Goal: Task Accomplishment & Management: Use online tool/utility

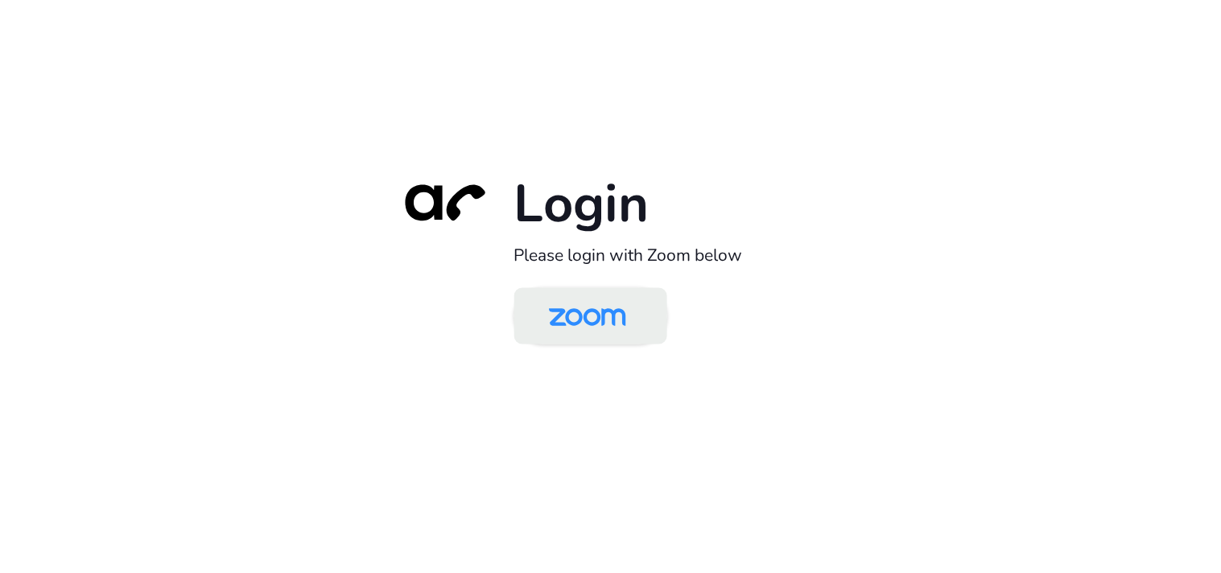
click at [583, 320] on img at bounding box center [587, 317] width 111 height 52
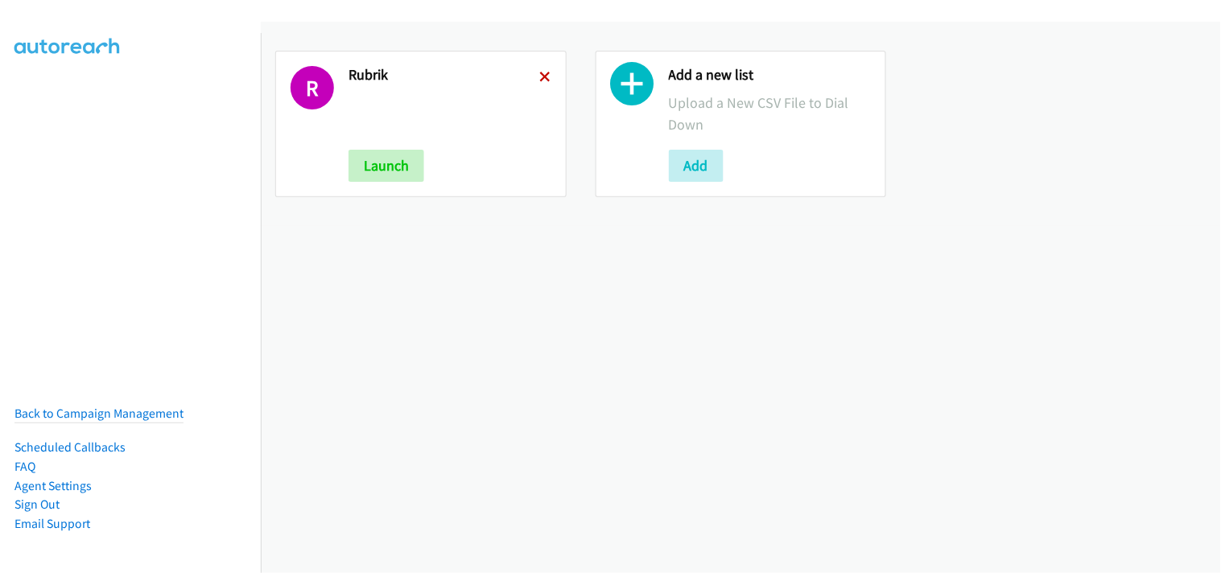
click at [540, 76] on icon at bounding box center [545, 77] width 11 height 11
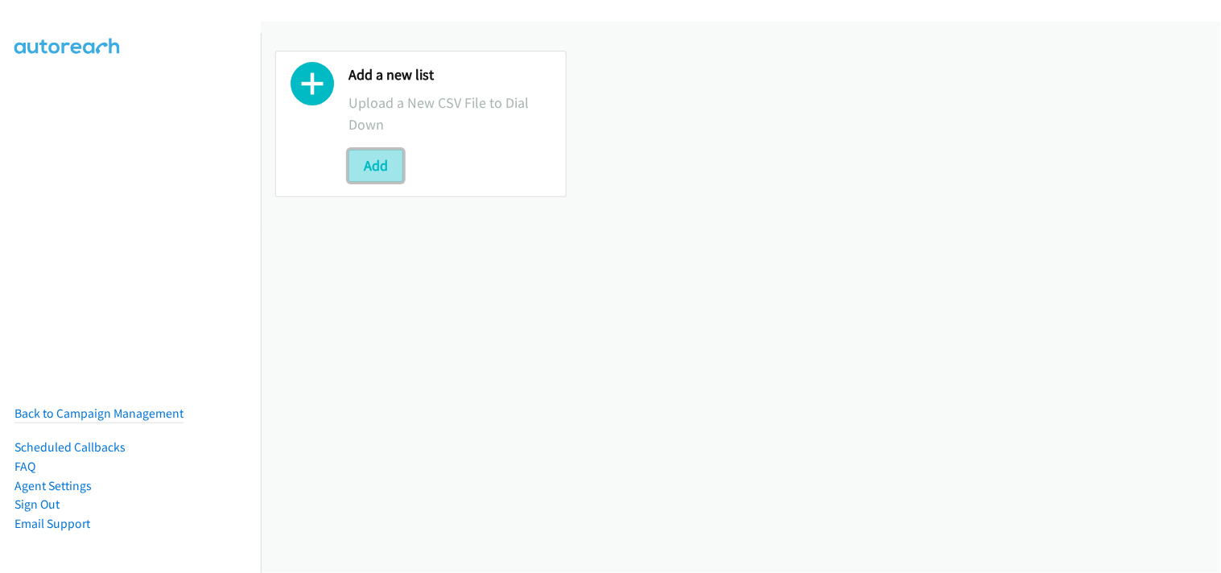
click at [371, 162] on button "Add" at bounding box center [376, 166] width 55 height 32
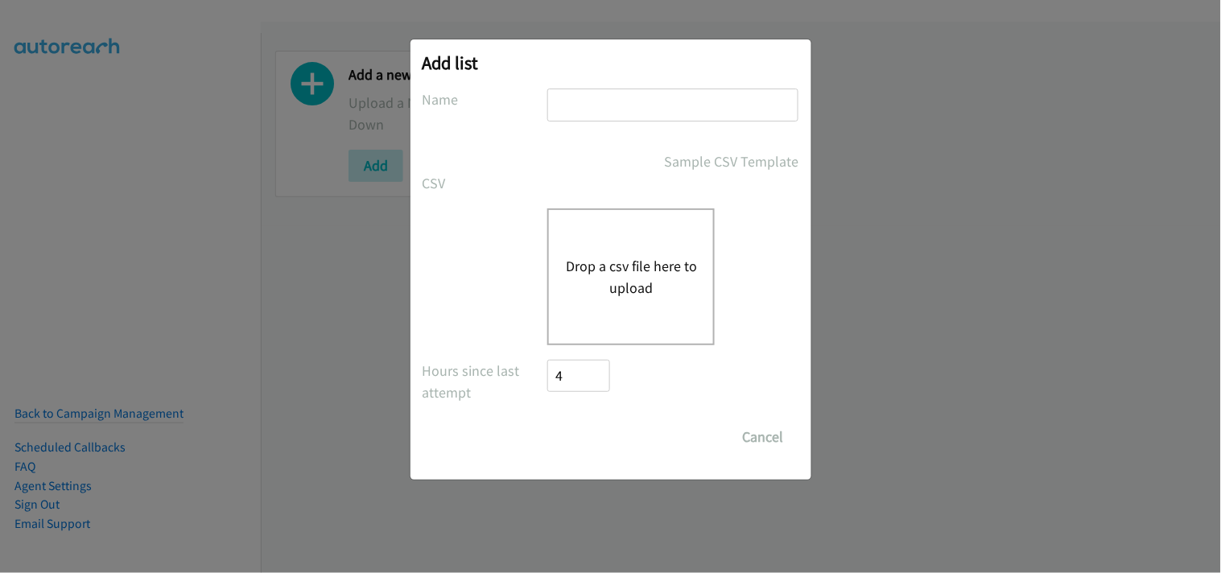
click at [575, 107] on input "text" at bounding box center [672, 105] width 251 height 33
type input "Rubrik"
click at [618, 291] on button "Drop a csv file here to upload" at bounding box center [631, 276] width 132 height 43
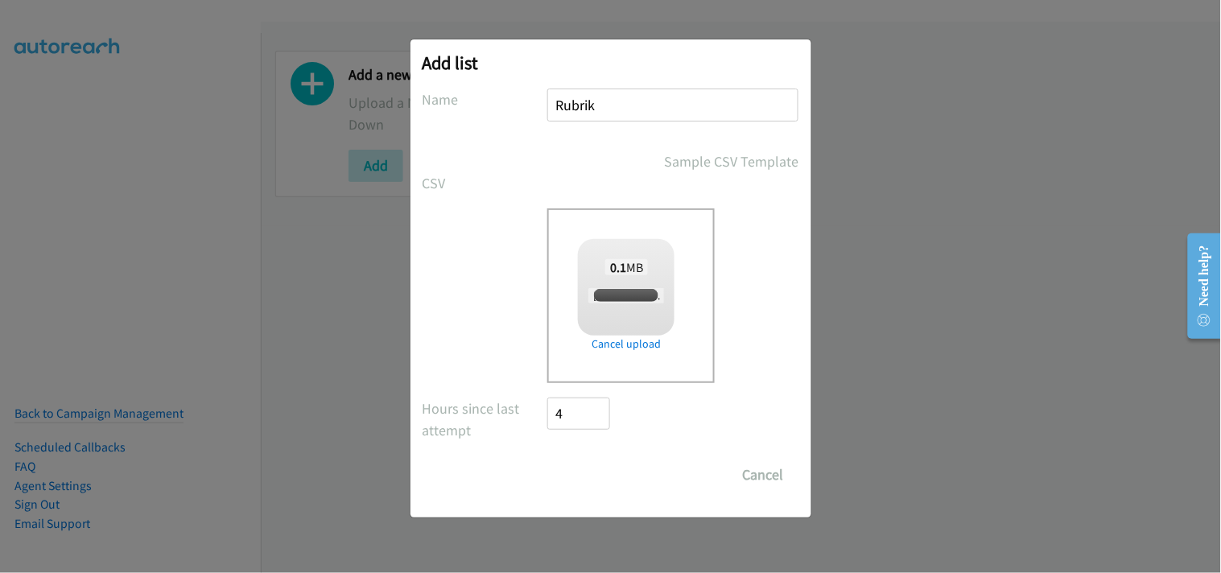
checkbox input "true"
click at [605, 477] on input "Save List" at bounding box center [590, 475] width 85 height 32
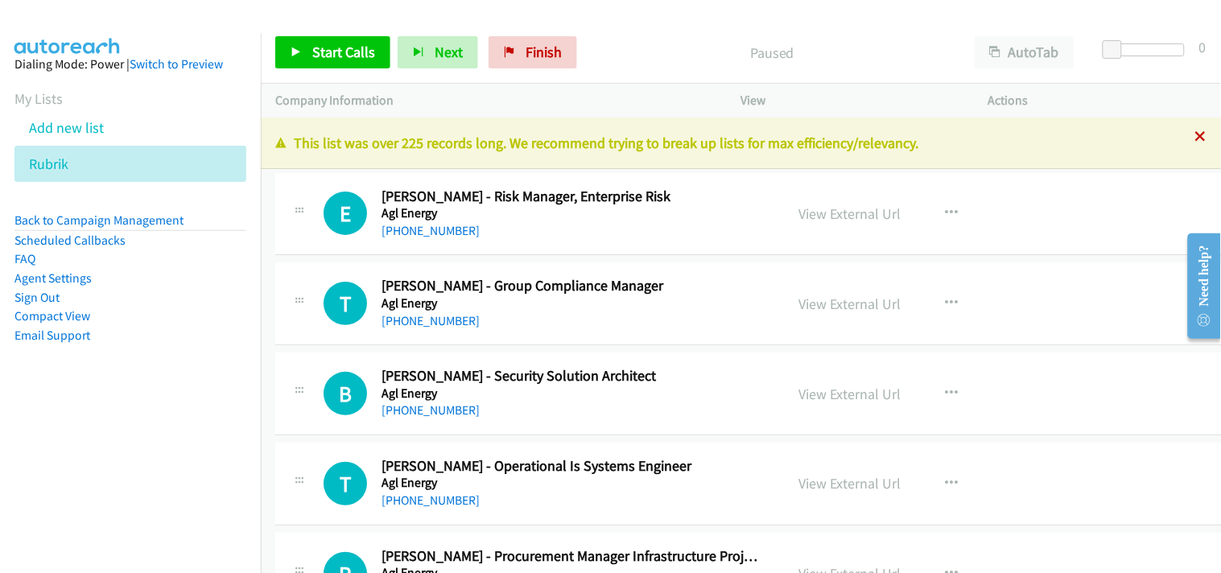
click at [1196, 140] on icon at bounding box center [1201, 137] width 11 height 11
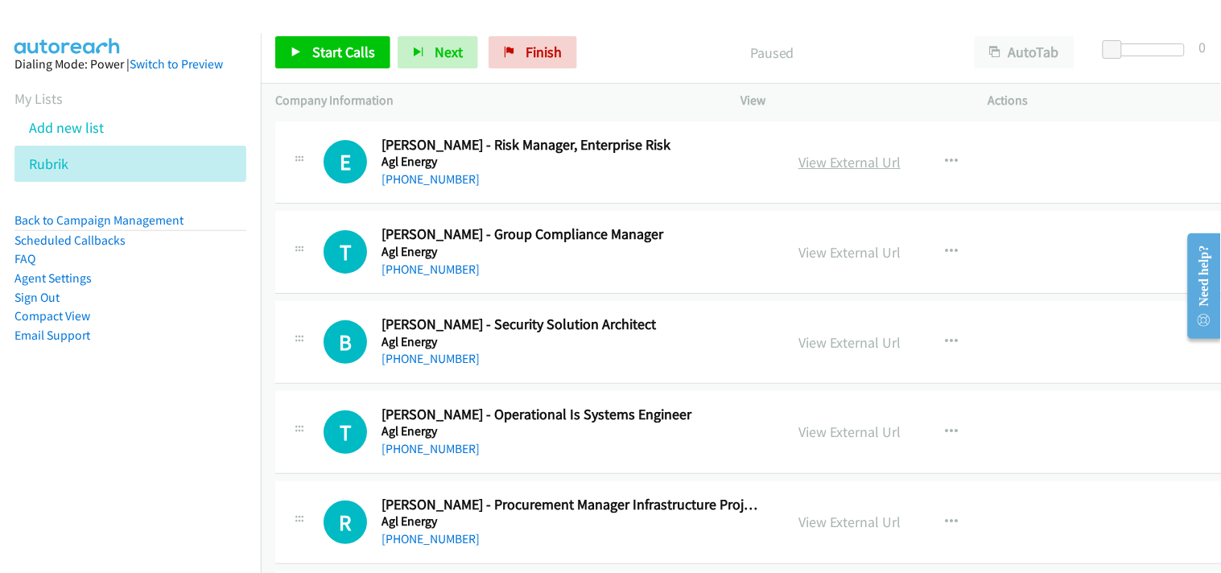
click at [824, 163] on link "View External Url" at bounding box center [850, 162] width 102 height 19
drag, startPoint x: 1116, startPoint y: 56, endPoint x: 1127, endPoint y: 57, distance: 11.3
click at [1127, 57] on body "Start Calls Pause Next Finish Paused AutoTab AutoTab 5 Company Information Info…" at bounding box center [610, 38] width 1221 height 76
click at [323, 55] on span "Start Calls" at bounding box center [343, 52] width 63 height 19
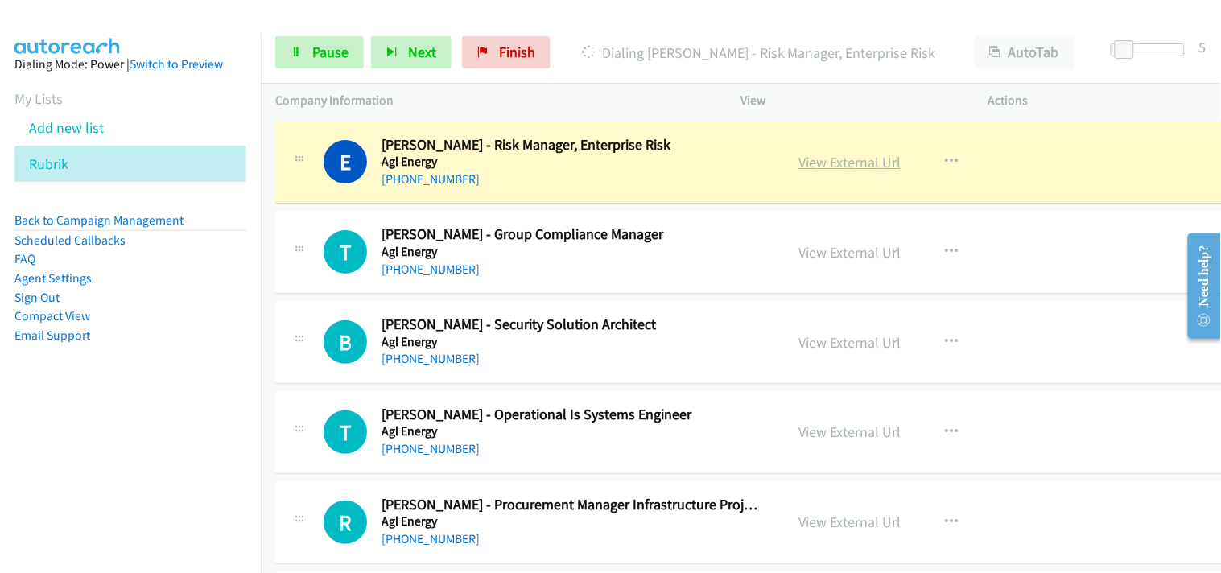
click at [818, 171] on link "View External Url" at bounding box center [850, 162] width 102 height 19
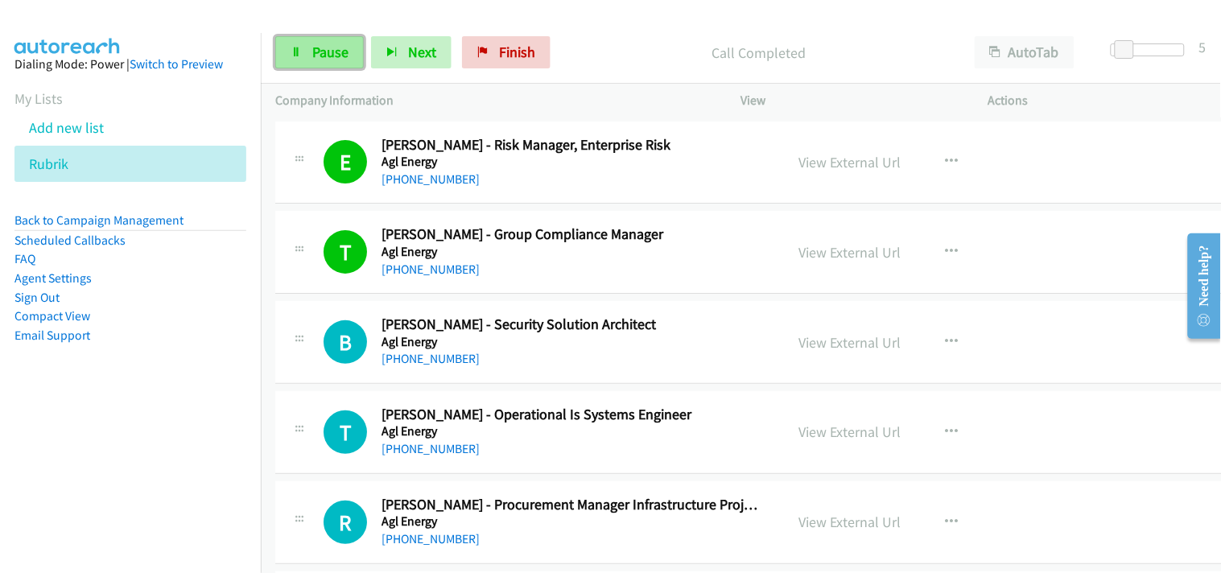
click at [345, 51] on span "Pause" at bounding box center [330, 52] width 36 height 19
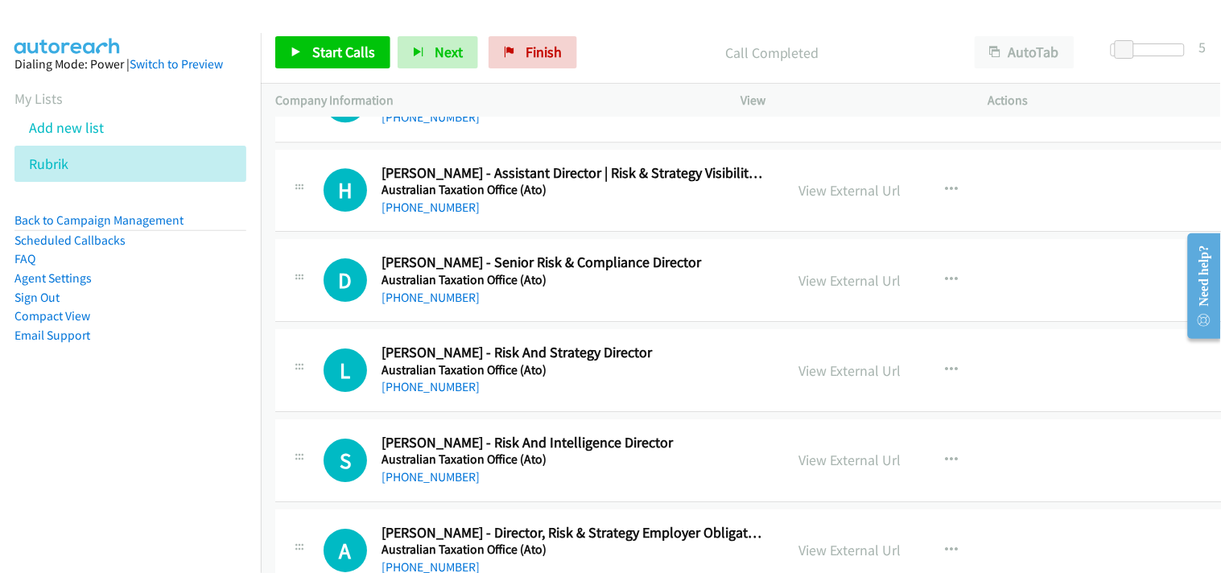
scroll to position [2862, 0]
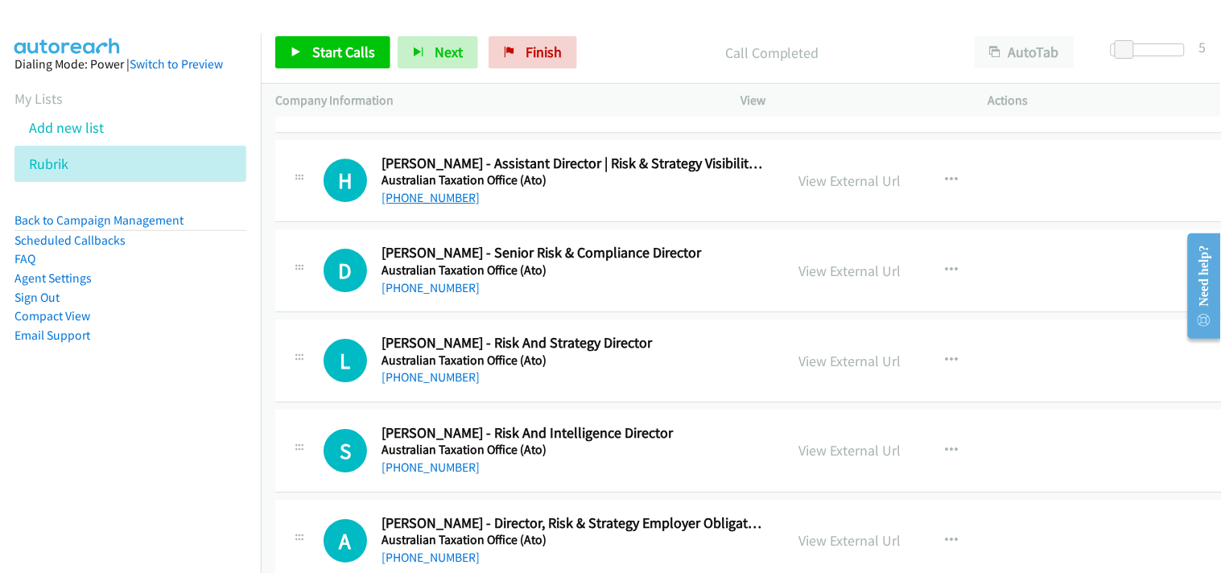
click at [415, 190] on link "+61 429 626 972" at bounding box center [431, 197] width 98 height 15
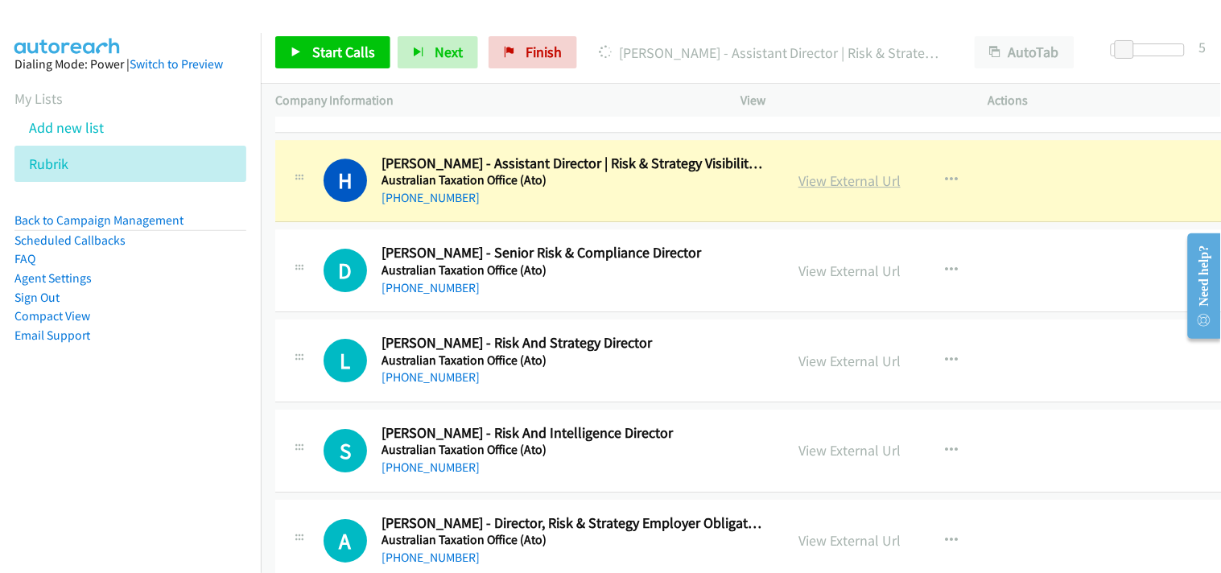
click at [803, 180] on link "View External Url" at bounding box center [850, 180] width 102 height 19
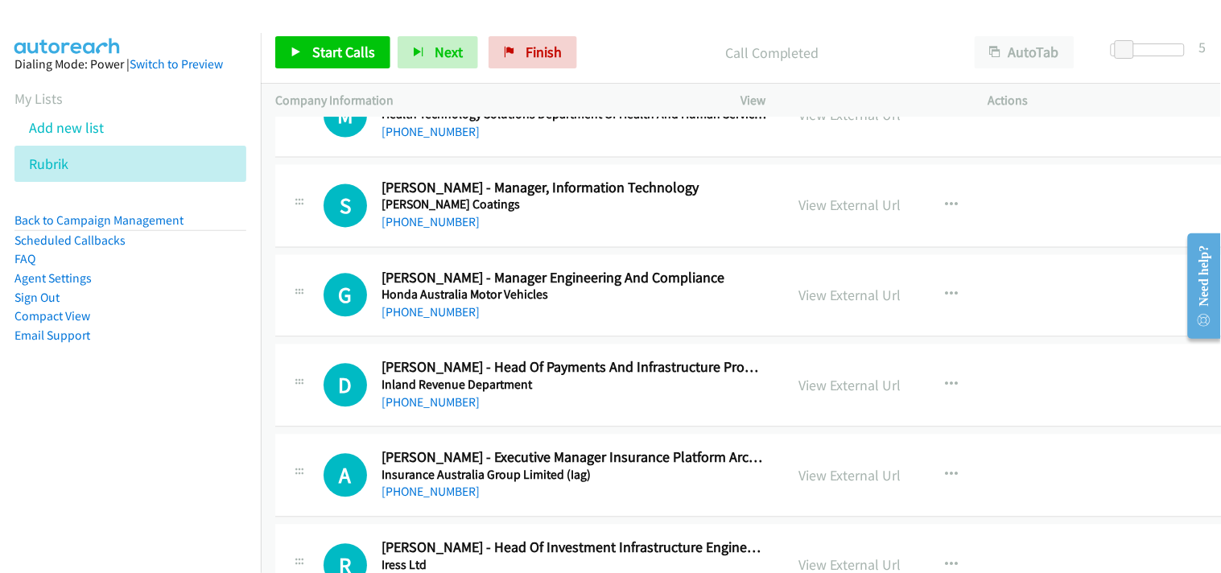
scroll to position [11808, 0]
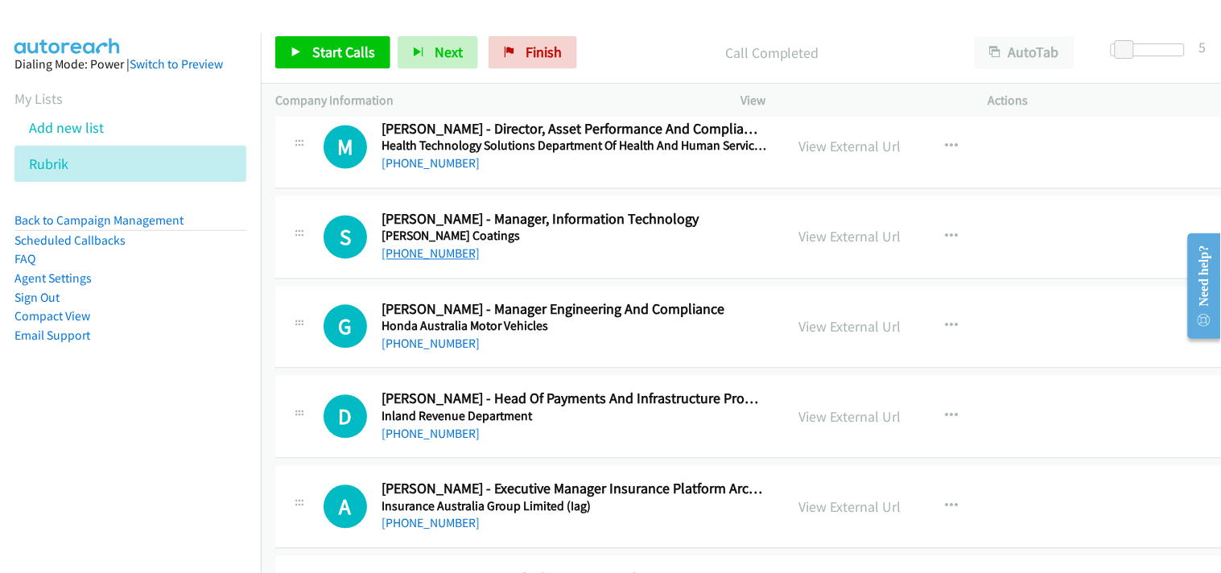
click at [428, 260] on link "+61 487 888 733" at bounding box center [431, 253] width 98 height 15
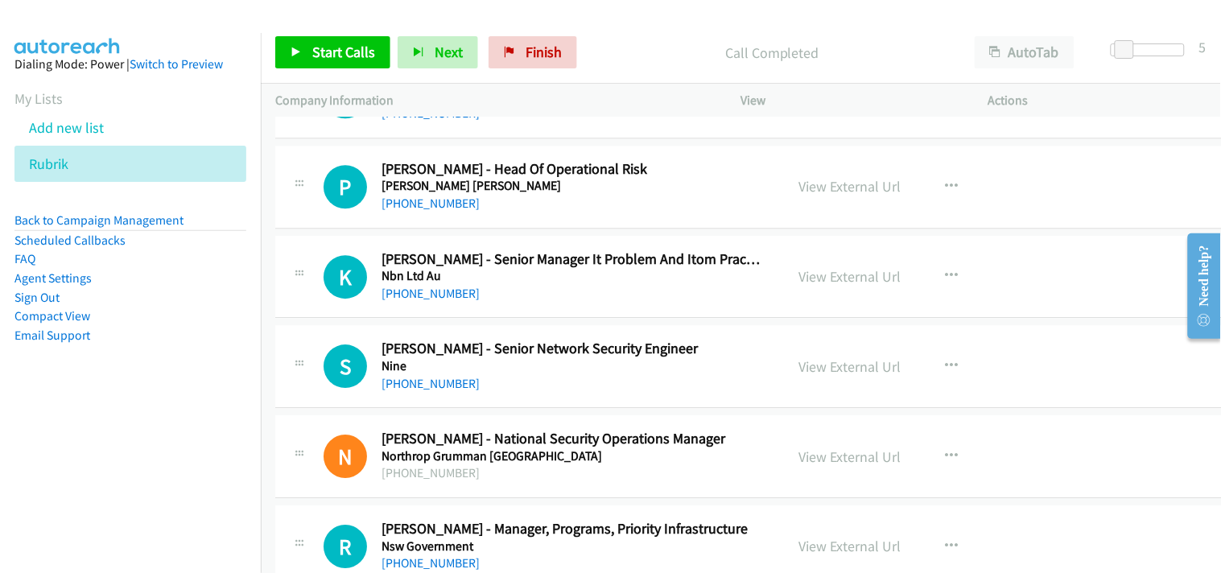
scroll to position [13776, 0]
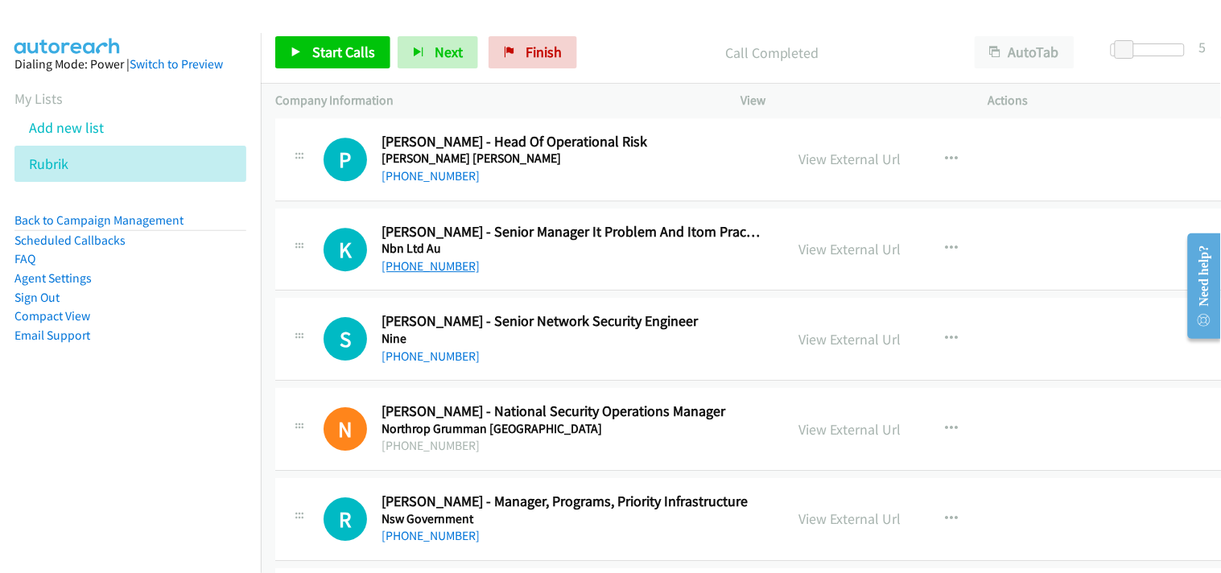
click at [417, 274] on link "+61 3 9601 5208" at bounding box center [431, 265] width 98 height 15
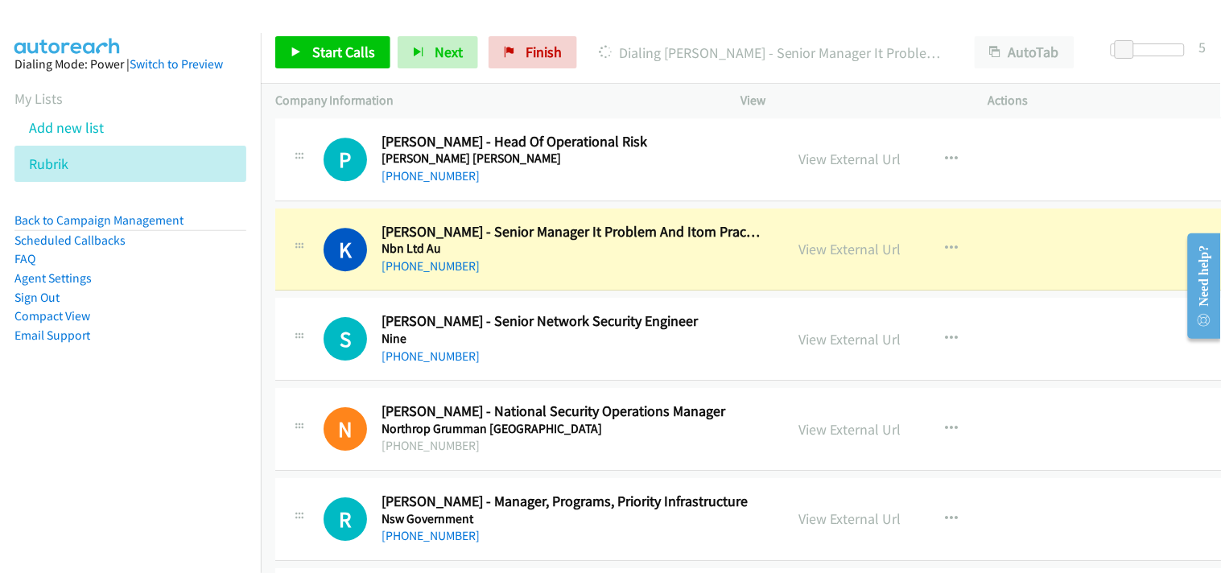
click at [803, 260] on div "View External Url" at bounding box center [850, 249] width 102 height 22
click at [799, 250] on link "View External Url" at bounding box center [850, 249] width 102 height 19
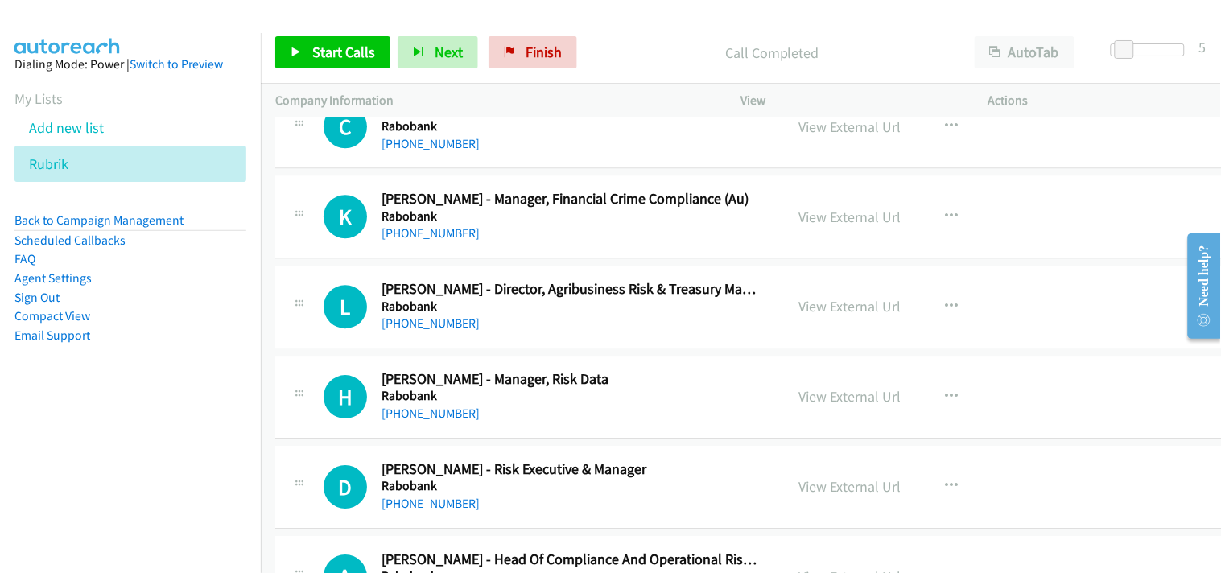
scroll to position [16996, 0]
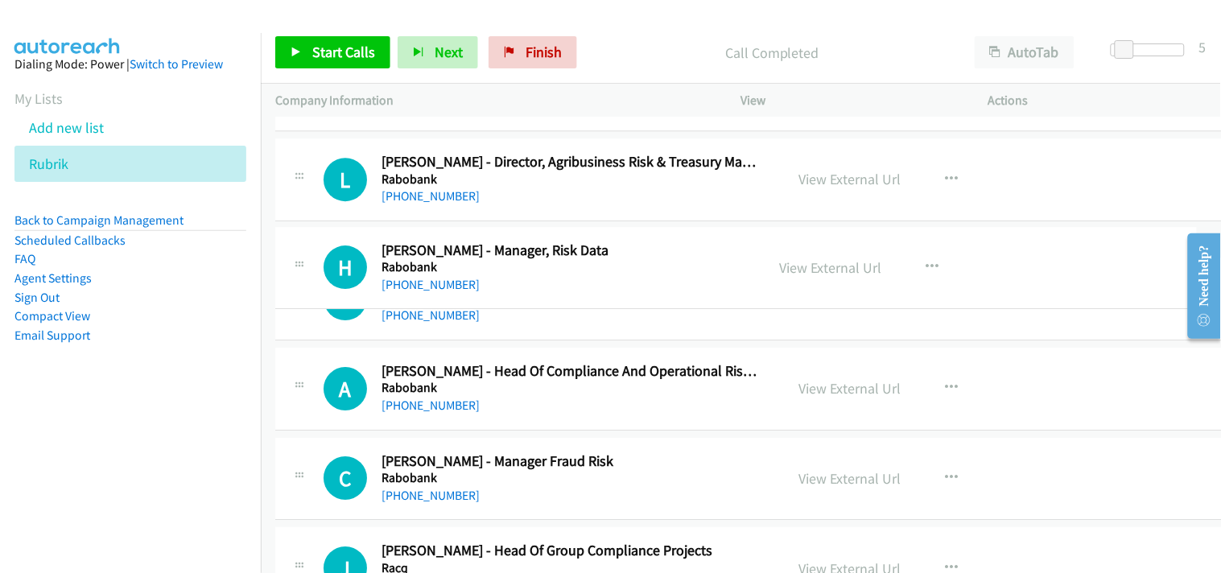
drag, startPoint x: 625, startPoint y: 261, endPoint x: 504, endPoint y: 252, distance: 121.1
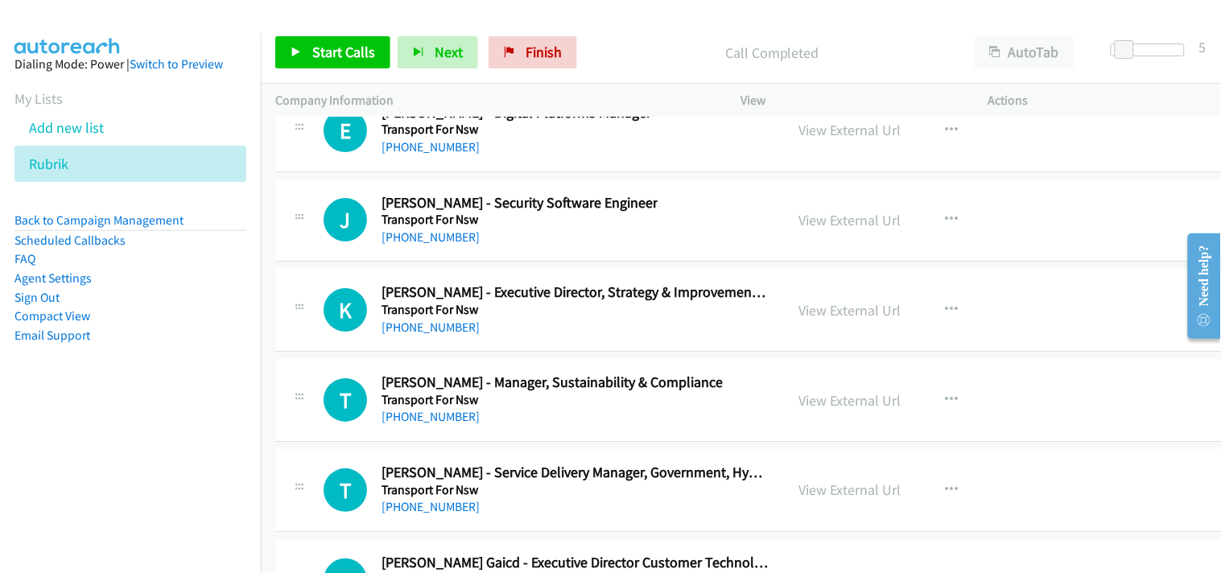
scroll to position [23527, 0]
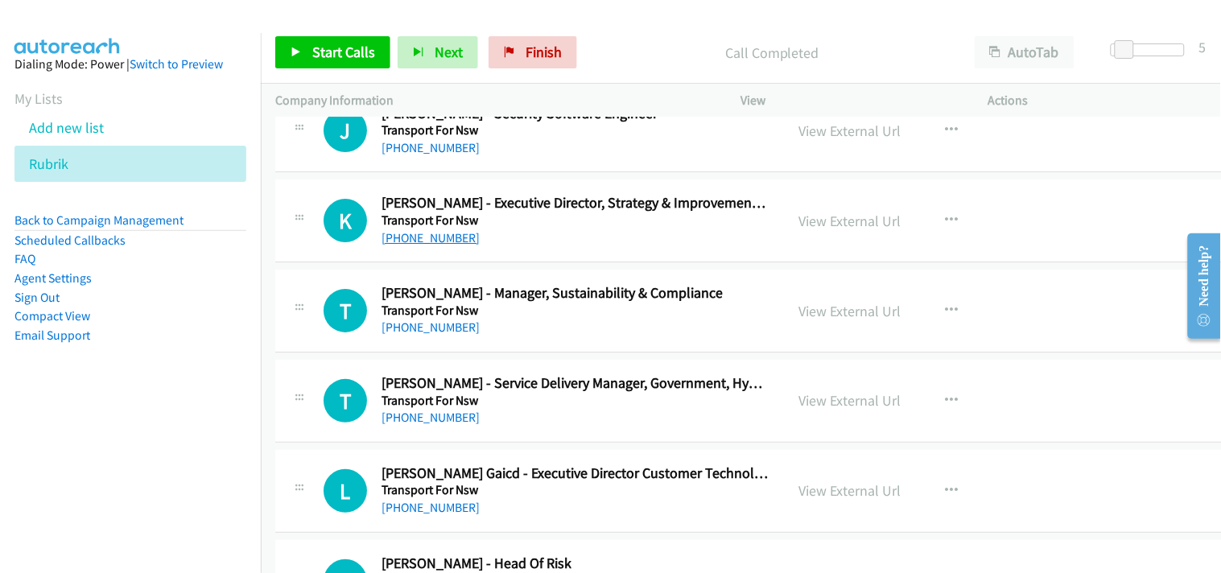
click at [436, 246] on link "+61 2 8202 3415" at bounding box center [431, 237] width 98 height 15
click at [823, 230] on link "View External Url" at bounding box center [850, 221] width 102 height 19
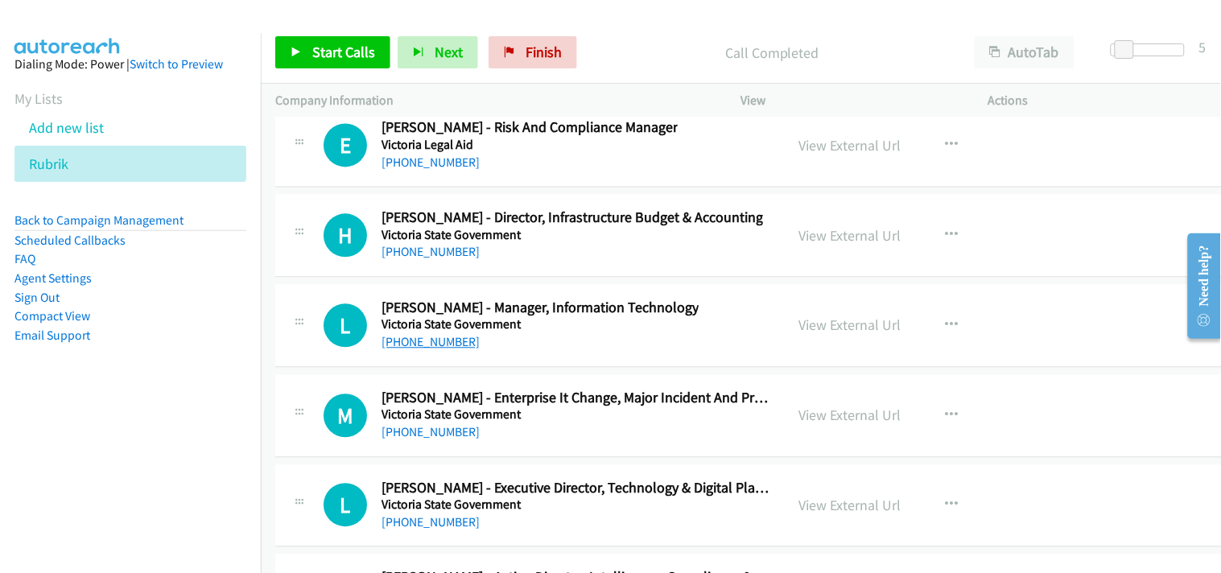
scroll to position [26031, 0]
click at [423, 351] on link "+61 3 8744 8900" at bounding box center [431, 343] width 98 height 15
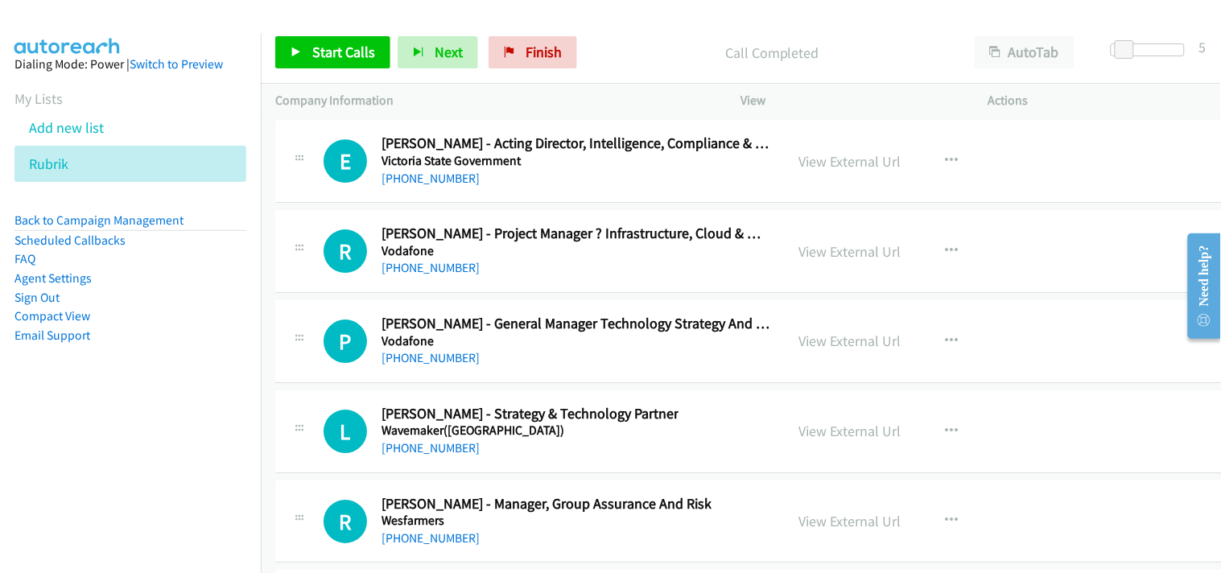
scroll to position [26478, 0]
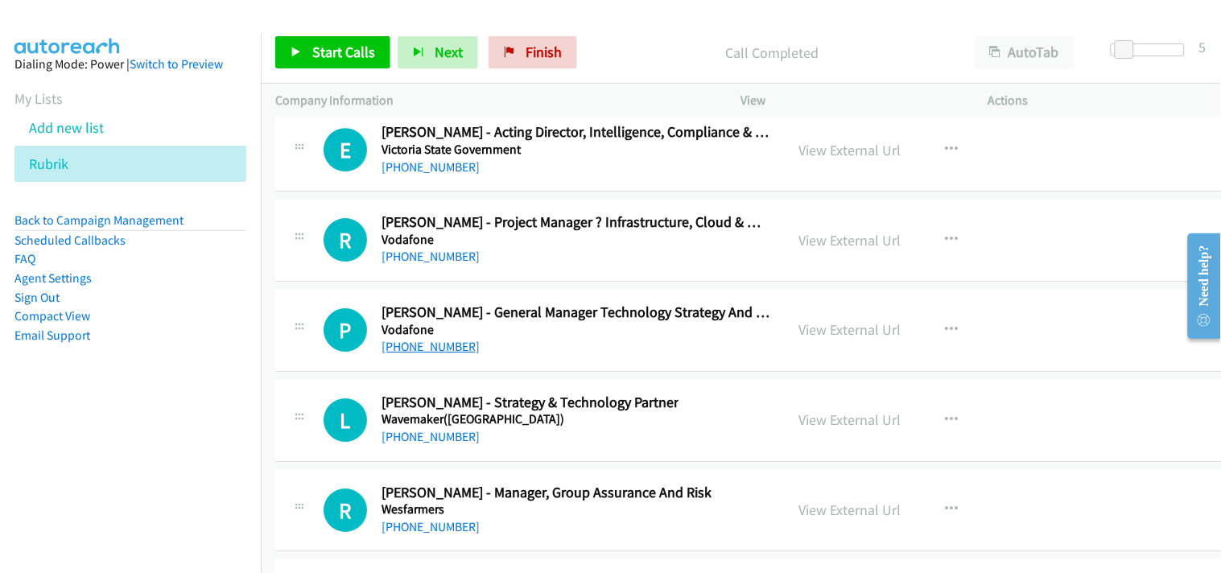
click at [430, 354] on link "+61 477 290 565" at bounding box center [431, 346] width 98 height 15
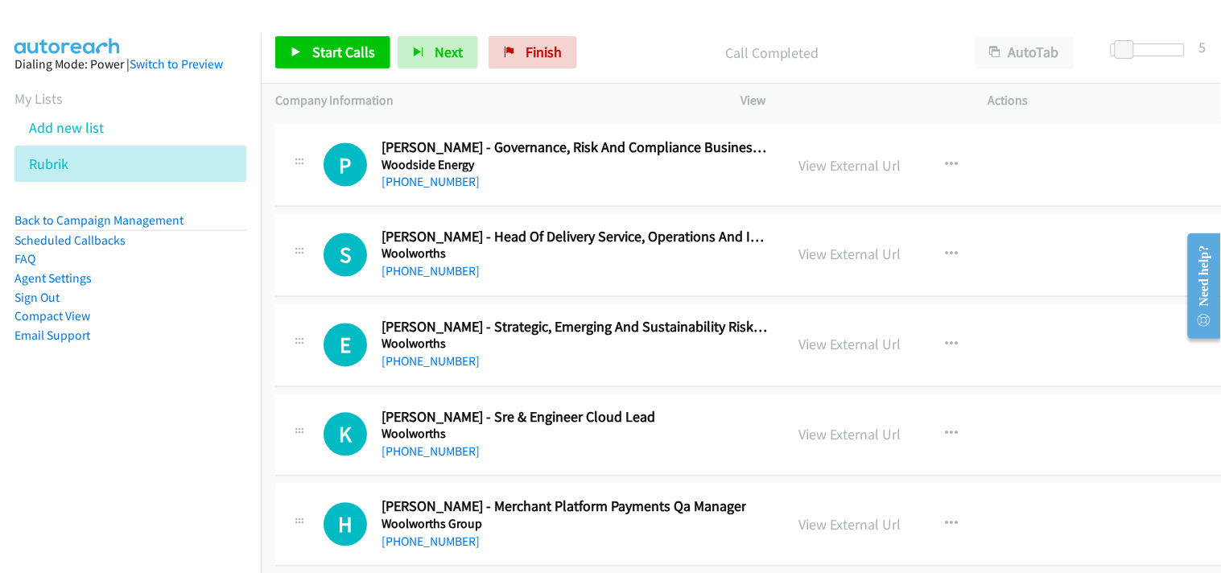
scroll to position [29073, 0]
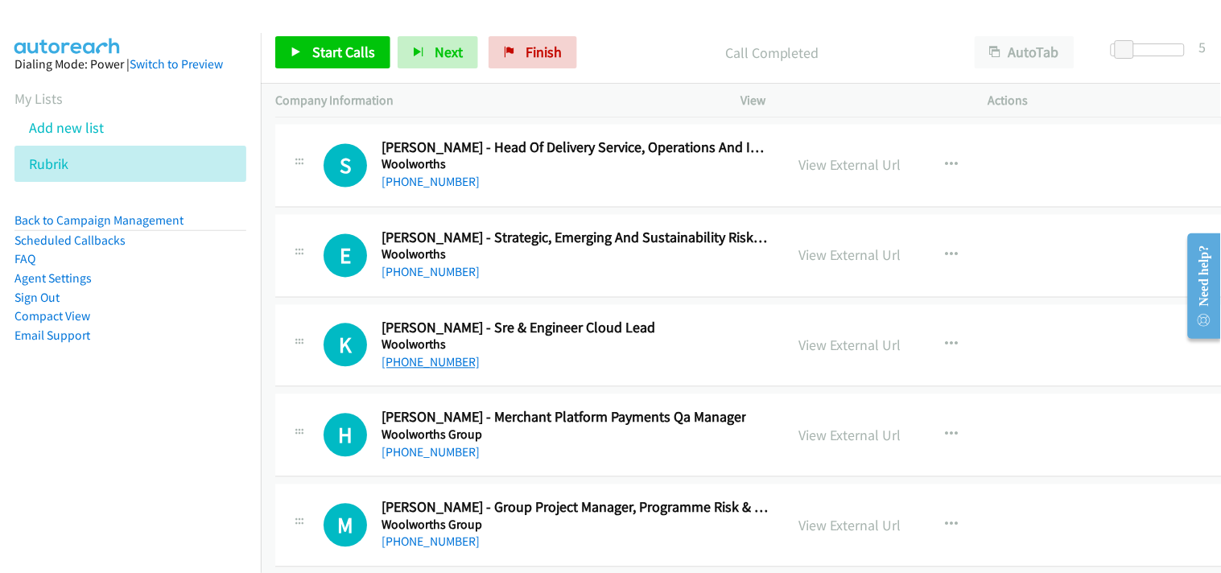
click at [413, 370] on link "+61 413 342 759" at bounding box center [431, 362] width 98 height 15
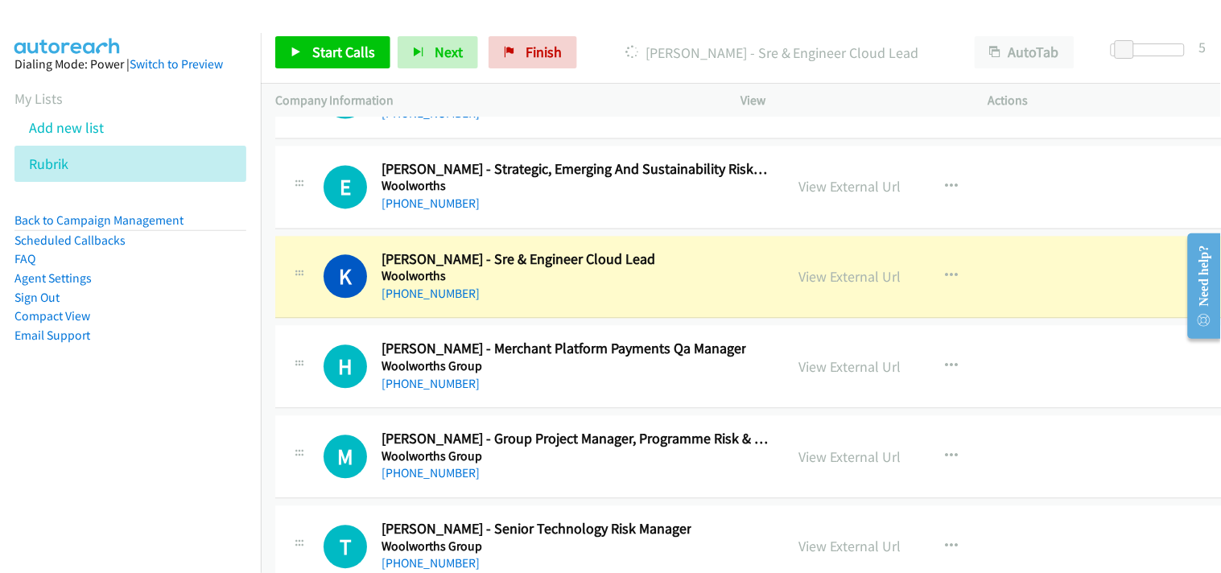
scroll to position [29162, 0]
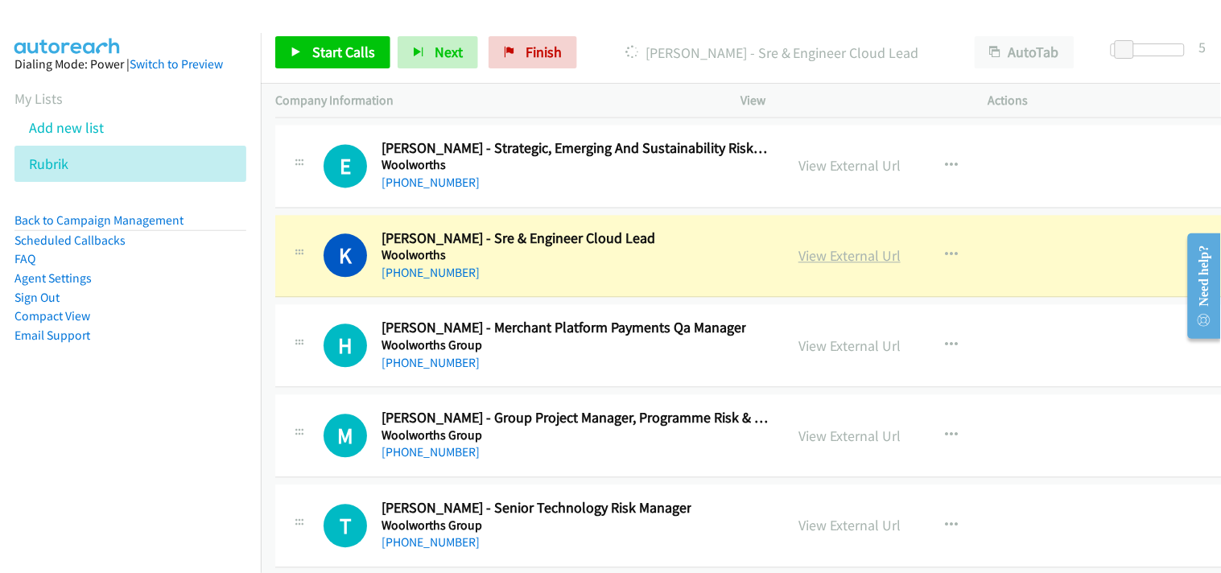
click at [799, 266] on link "View External Url" at bounding box center [850, 256] width 102 height 19
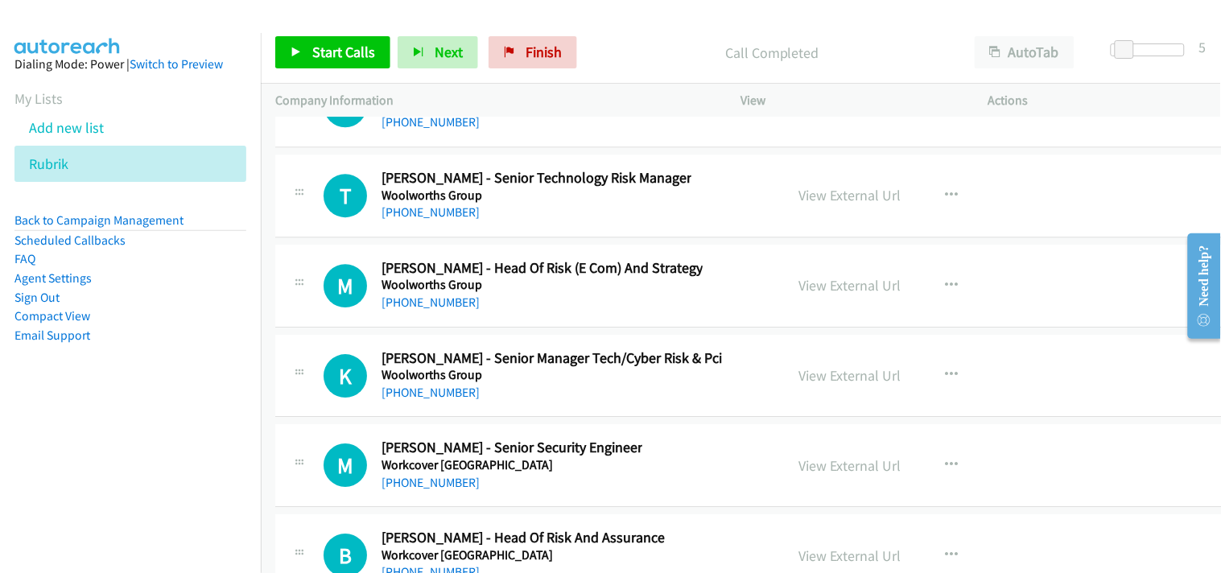
scroll to position [29520, 0]
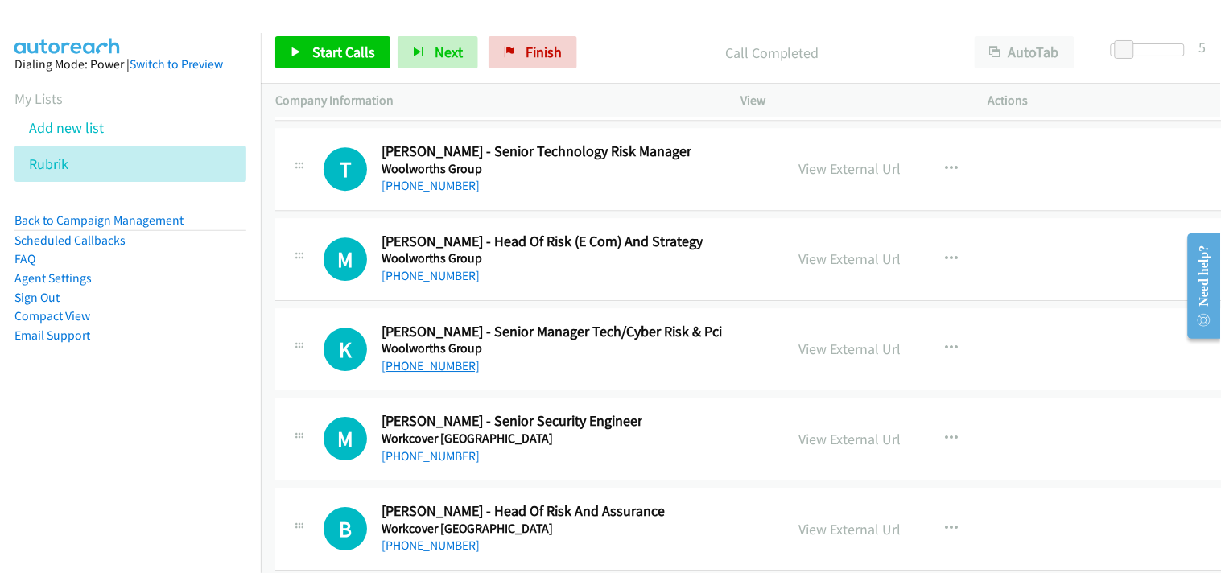
click at [421, 370] on link "+61 424 002 769" at bounding box center [431, 365] width 98 height 15
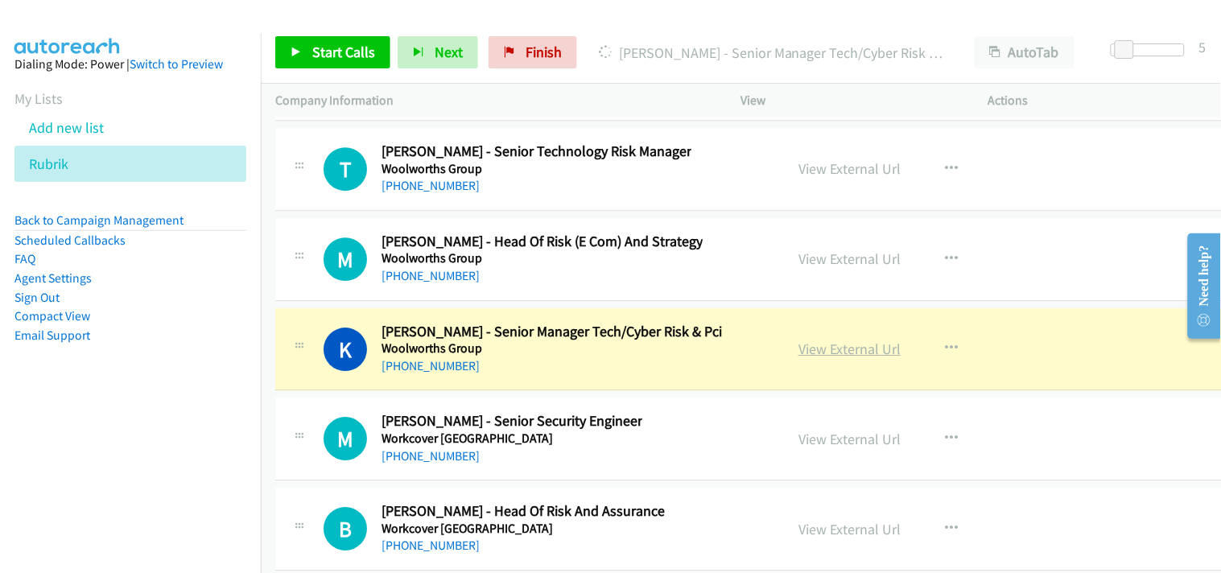
click at [822, 358] on link "View External Url" at bounding box center [850, 349] width 102 height 19
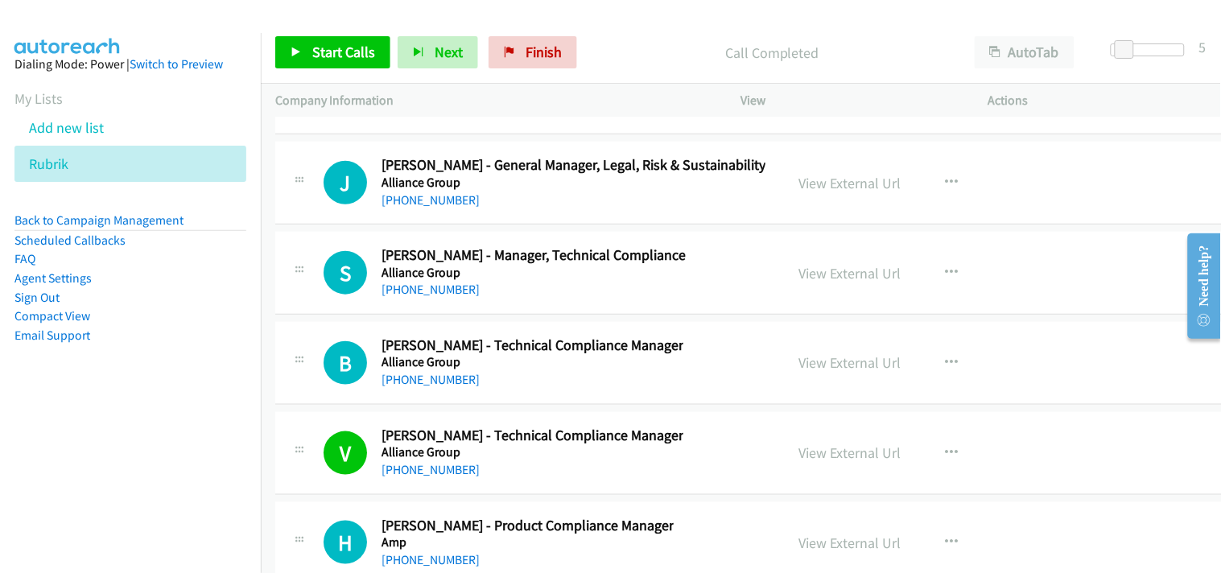
scroll to position [31846, 0]
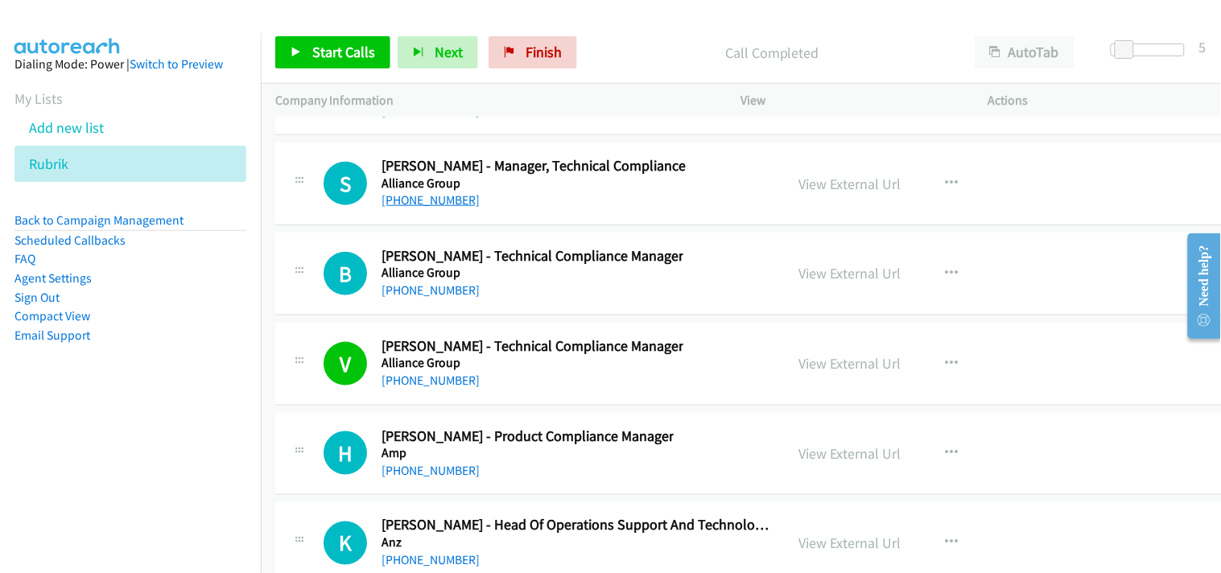
click at [412, 208] on link "+64 6 374 4377" at bounding box center [431, 199] width 98 height 15
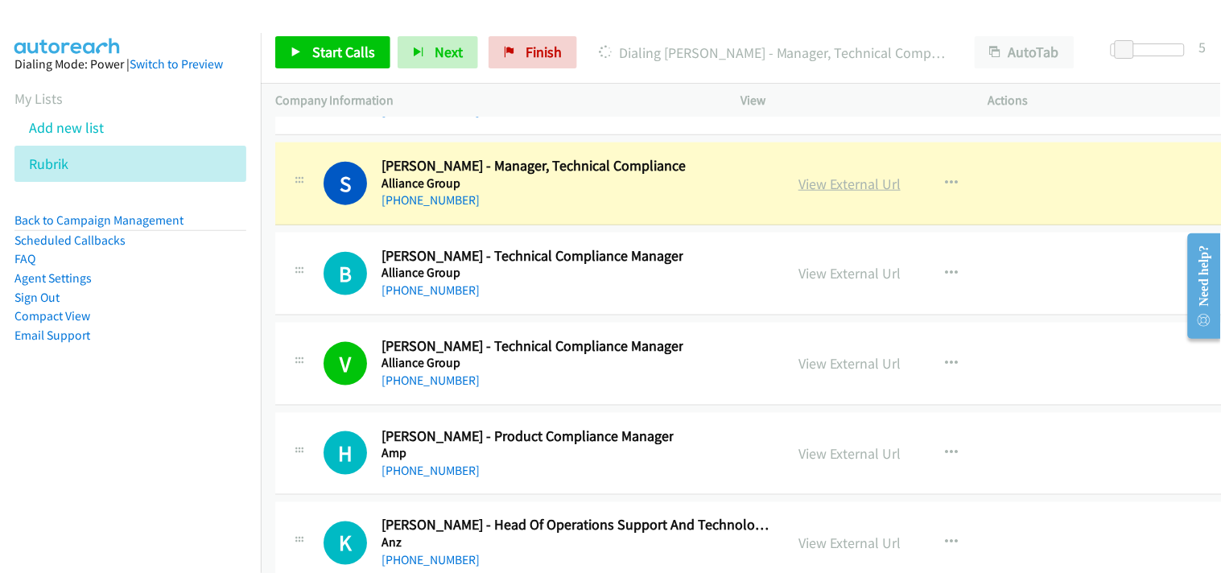
click at [816, 192] on link "View External Url" at bounding box center [850, 184] width 102 height 19
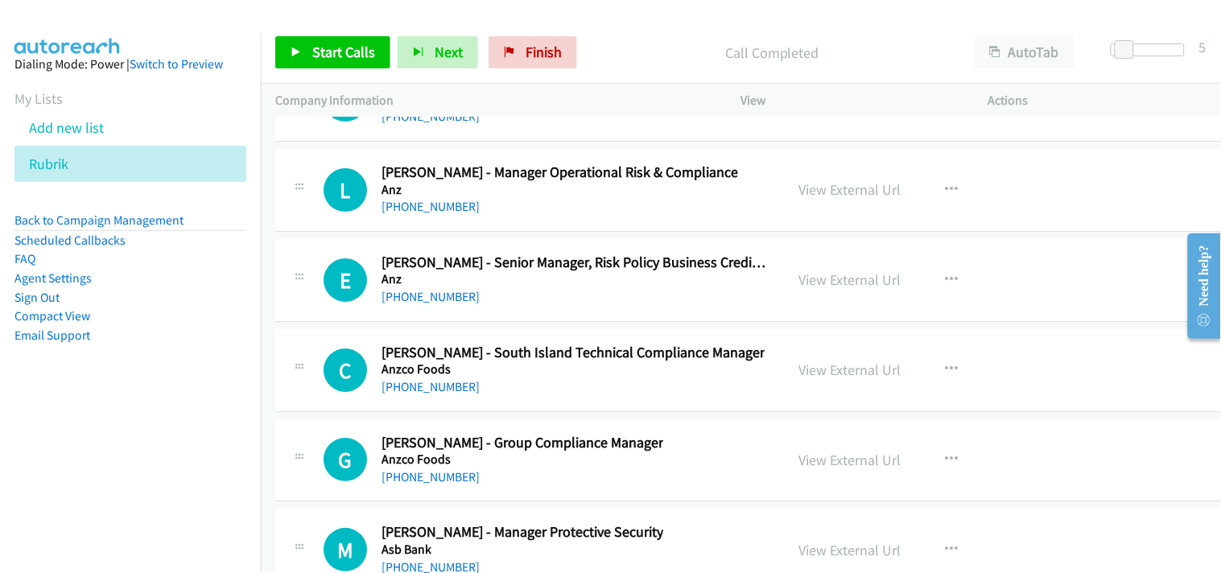
scroll to position [32919, 0]
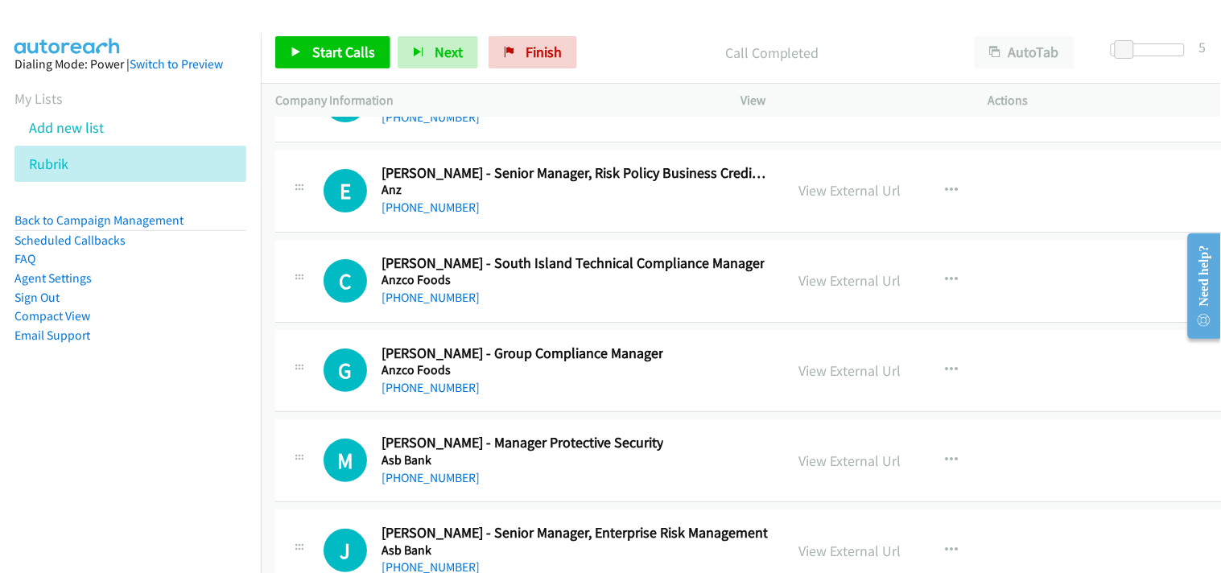
click at [430, 300] on div "+64 27 633 4220" at bounding box center [573, 297] width 383 height 19
click at [420, 305] on link "+64 27 633 4220" at bounding box center [431, 297] width 98 height 15
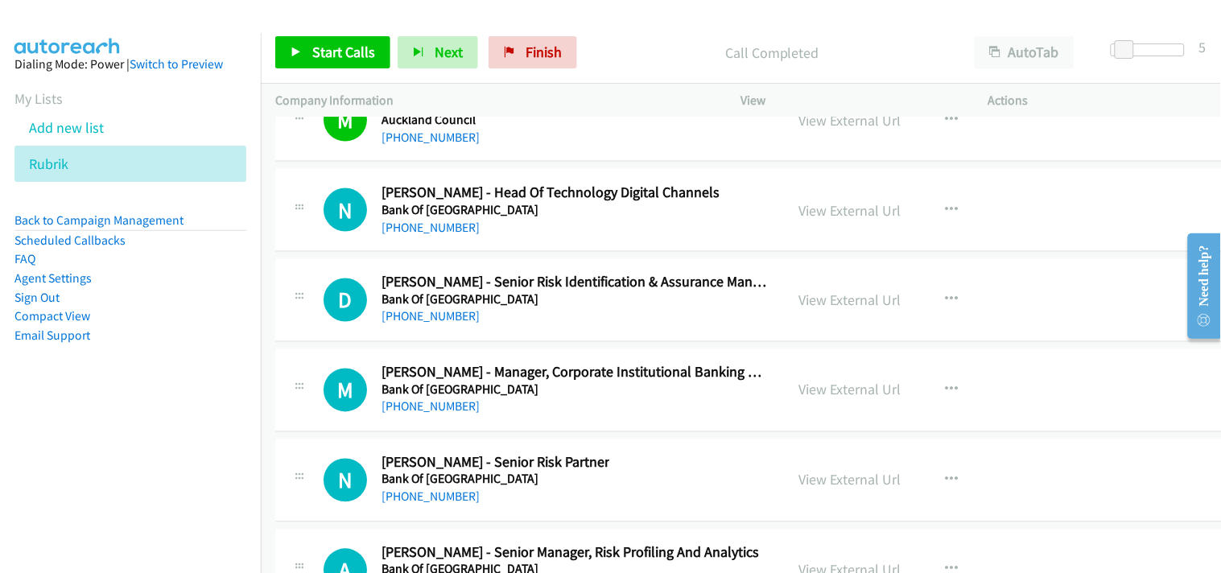
scroll to position [33635, 0]
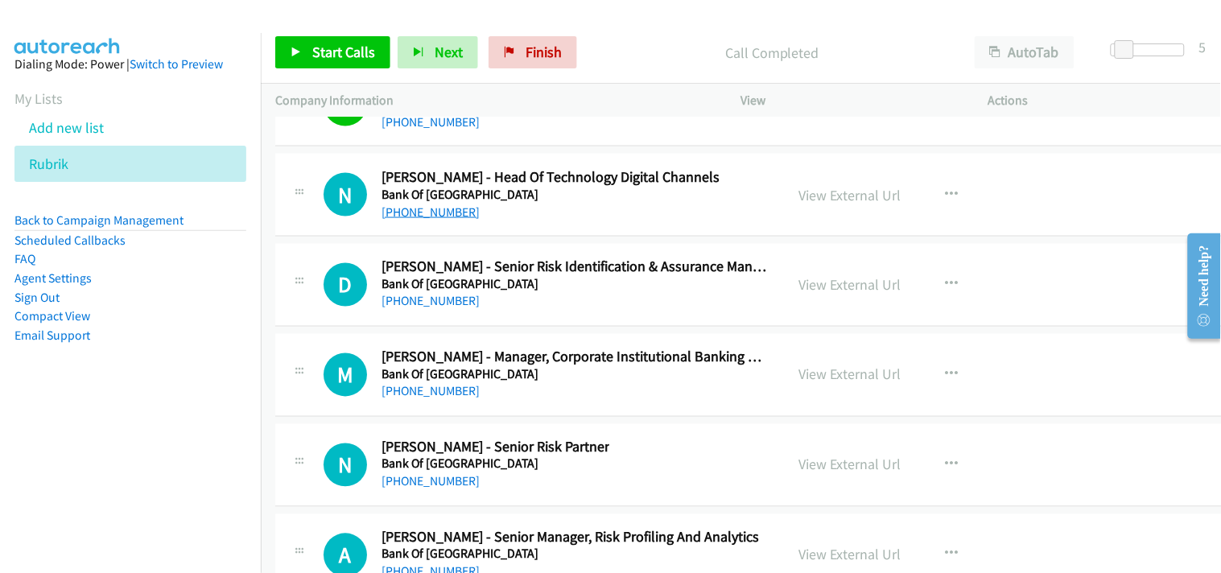
click at [456, 220] on link "+64 21 246 3016" at bounding box center [431, 211] width 98 height 15
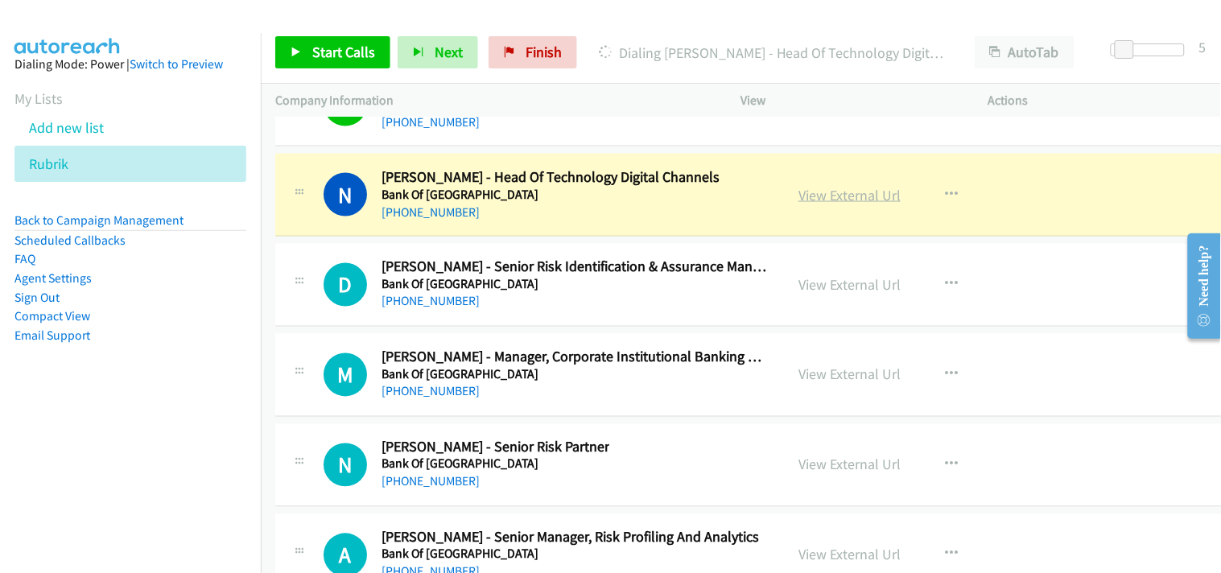
click at [816, 204] on link "View External Url" at bounding box center [850, 195] width 102 height 19
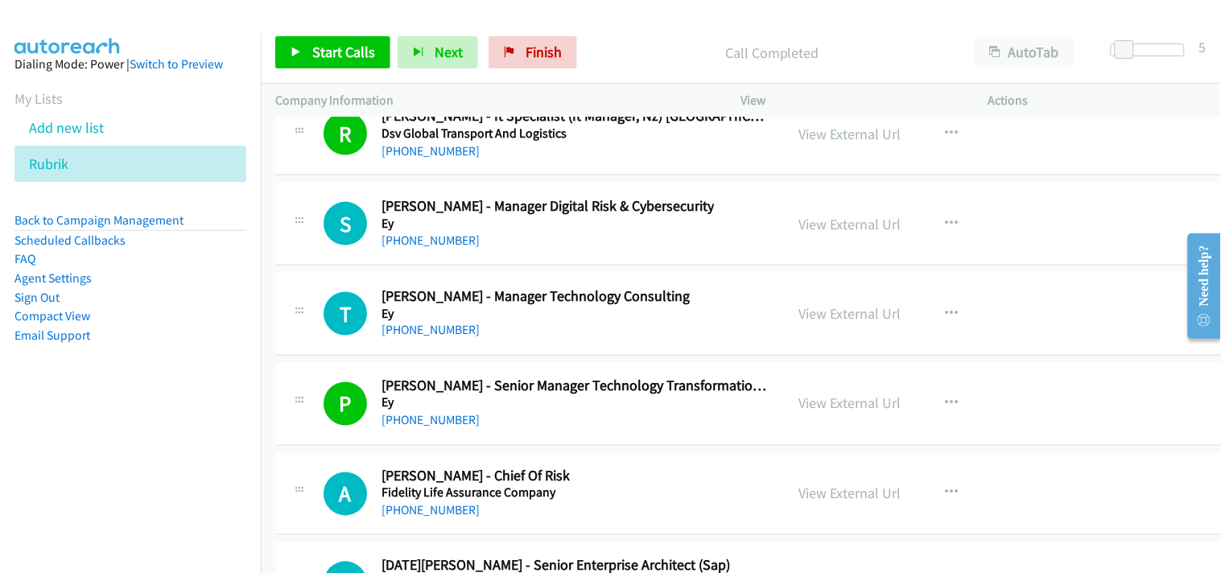
scroll to position [35155, 0]
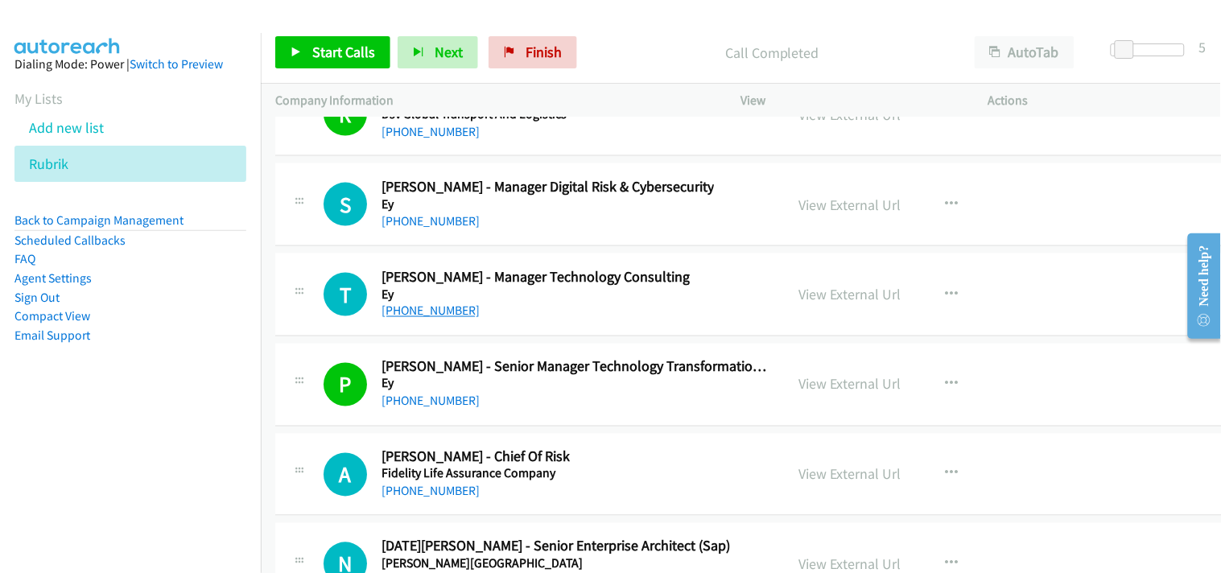
click at [439, 319] on link "+64 9 348 6779" at bounding box center [431, 311] width 98 height 15
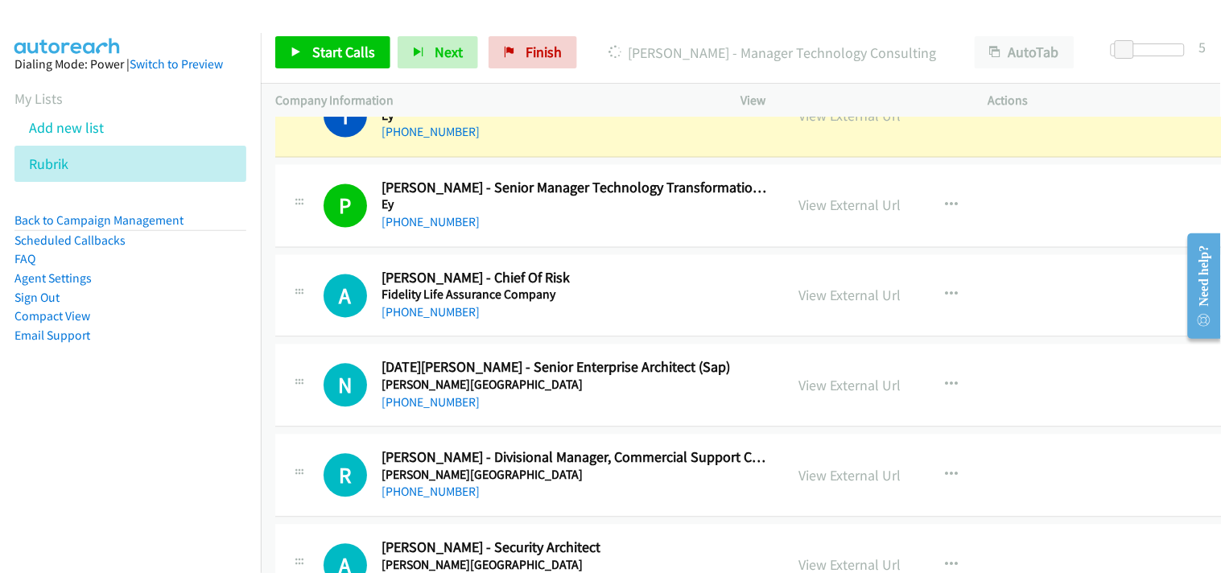
scroll to position [35245, 0]
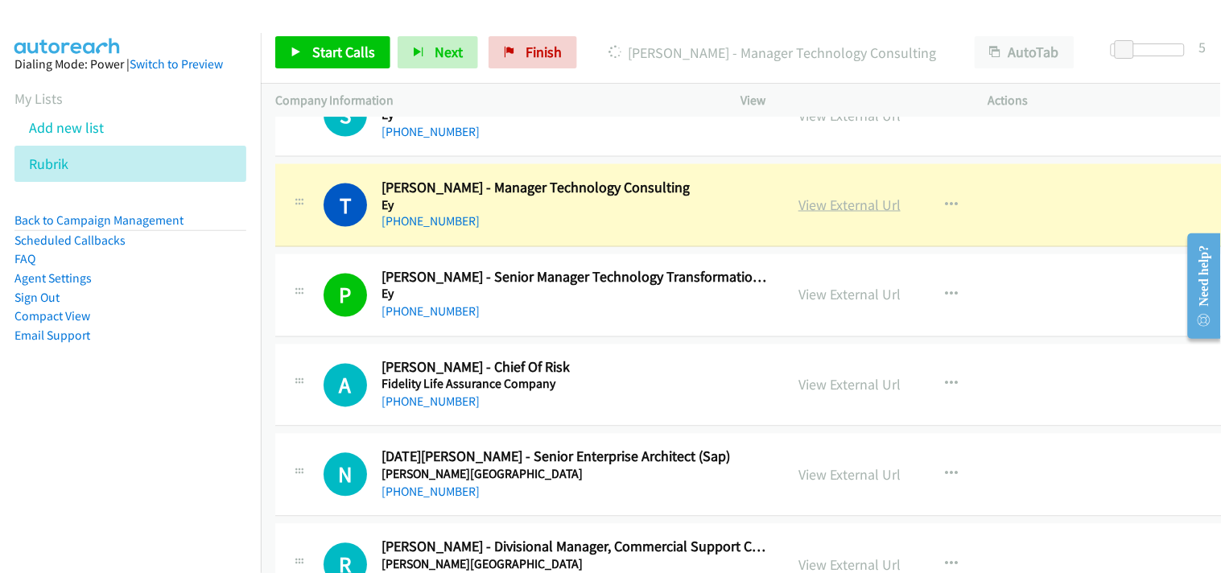
click at [811, 214] on link "View External Url" at bounding box center [850, 205] width 102 height 19
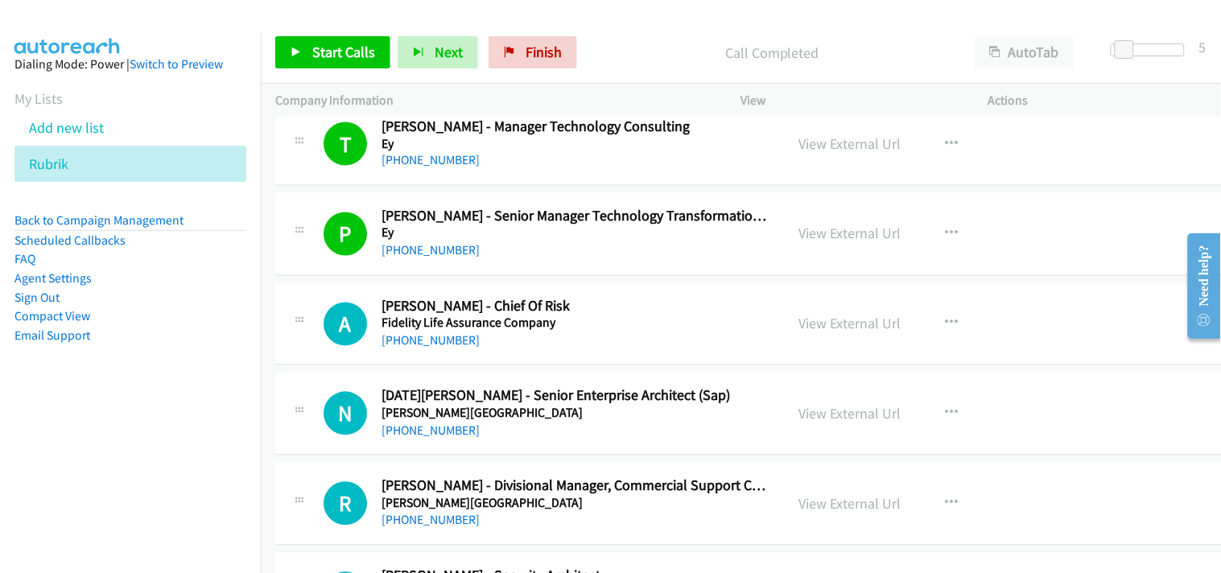
scroll to position [35334, 0]
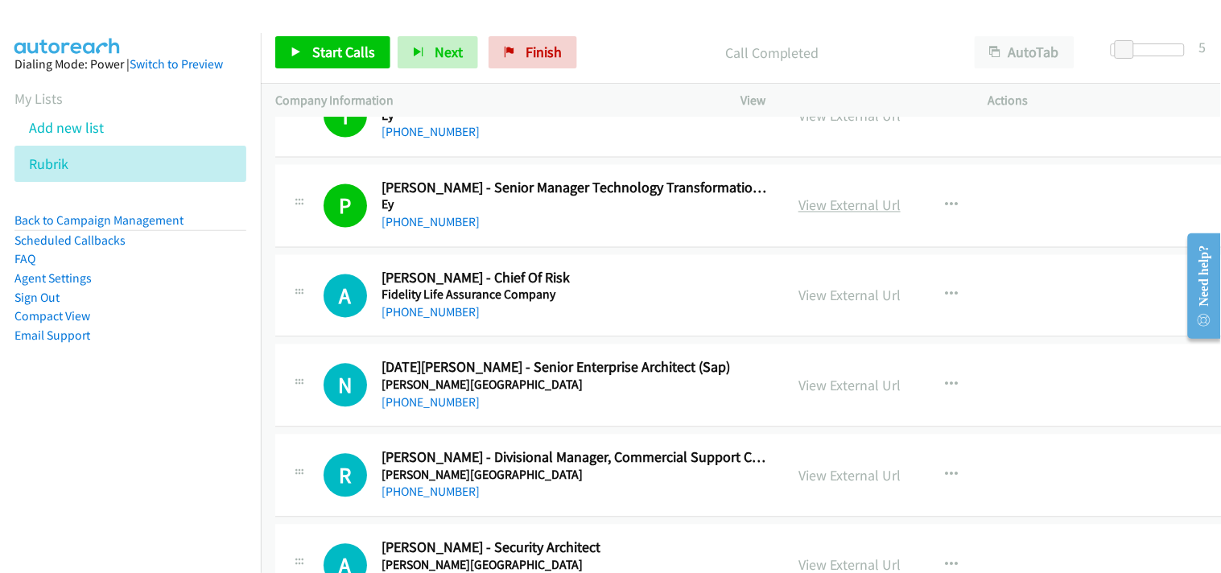
click at [801, 215] on link "View External Url" at bounding box center [850, 205] width 102 height 19
click at [408, 230] on link "+64 21 873 583" at bounding box center [431, 222] width 98 height 15
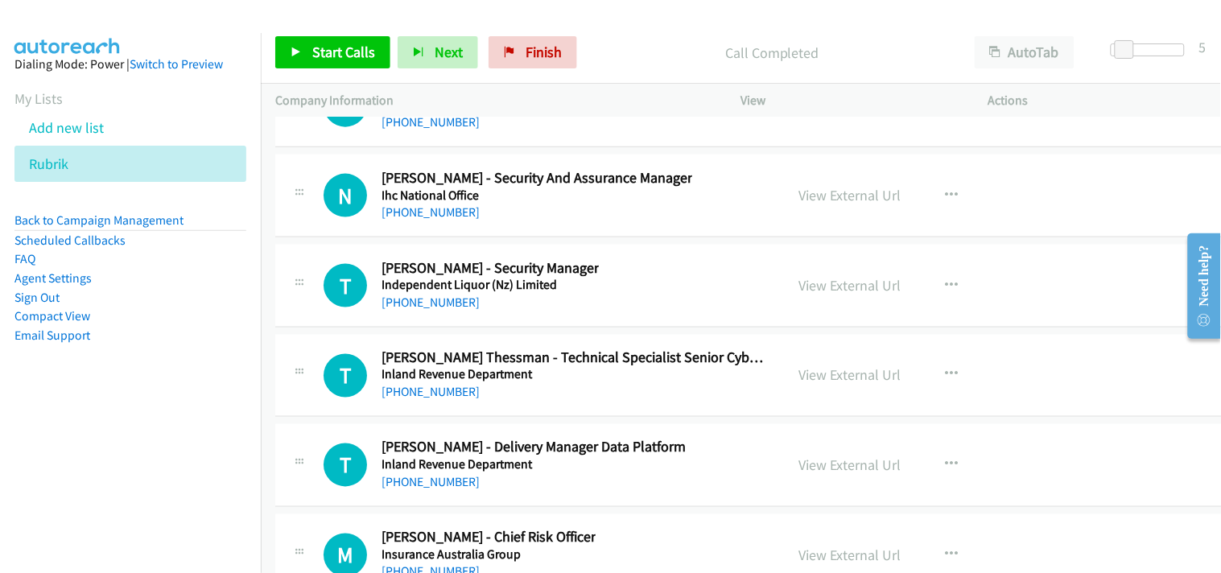
scroll to position [36676, 0]
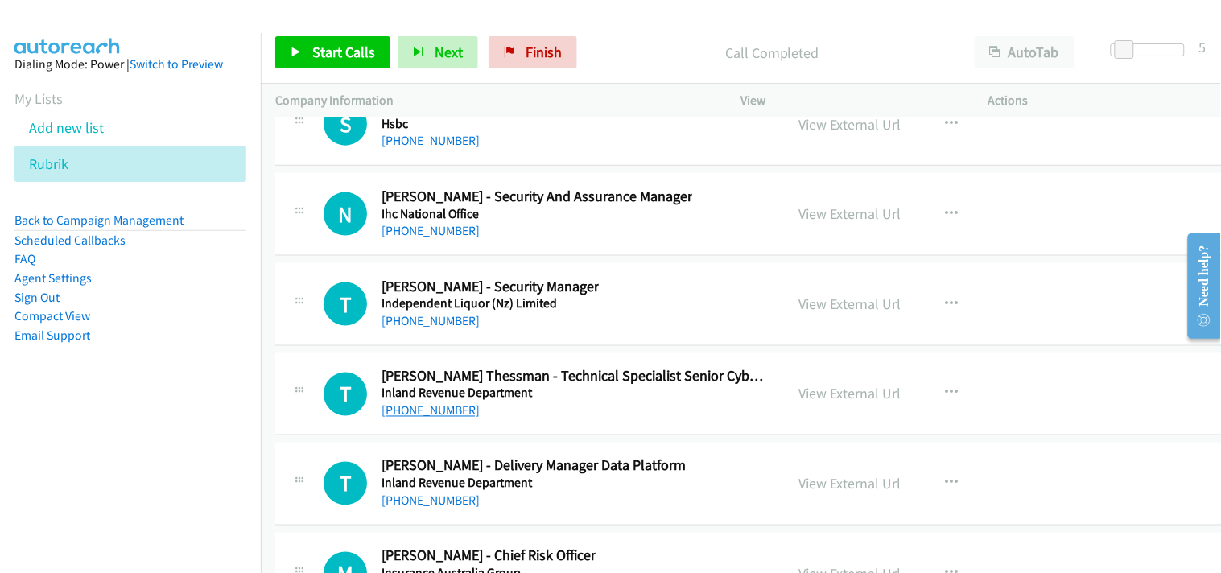
click at [427, 419] on link "+64 22 036 3866" at bounding box center [431, 410] width 98 height 15
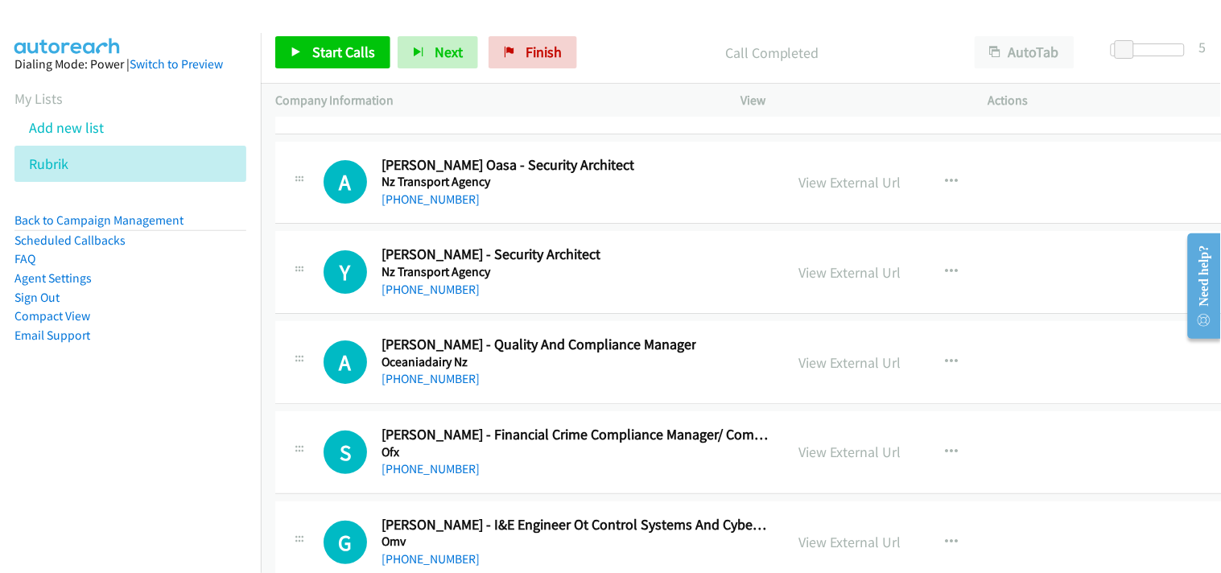
scroll to position [40791, 0]
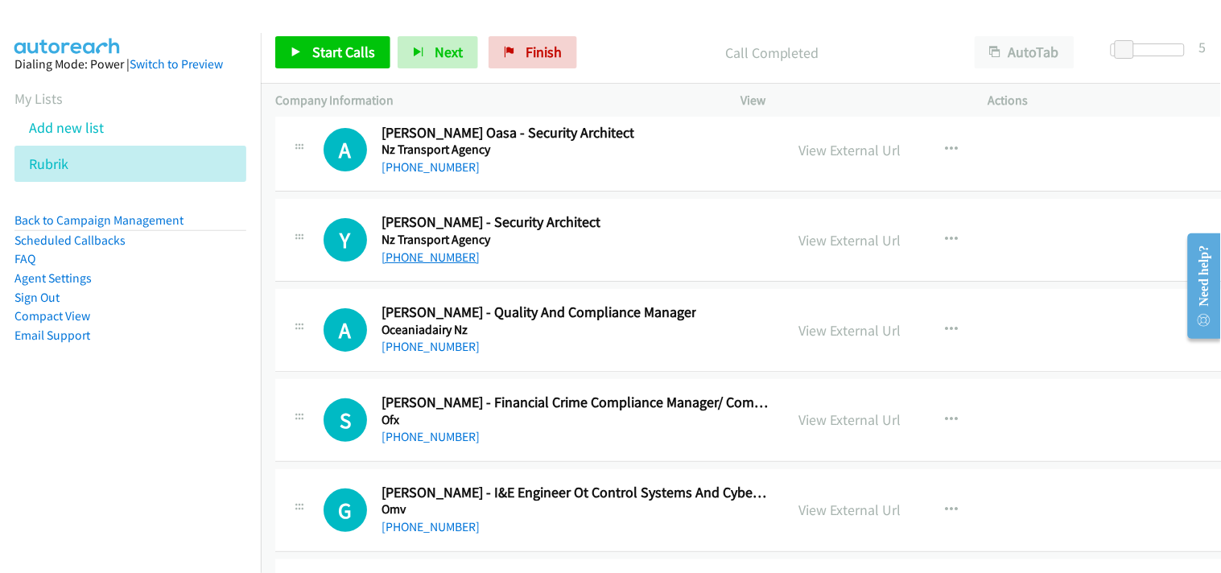
click at [453, 265] on link "+64 210 221 7978" at bounding box center [431, 257] width 98 height 15
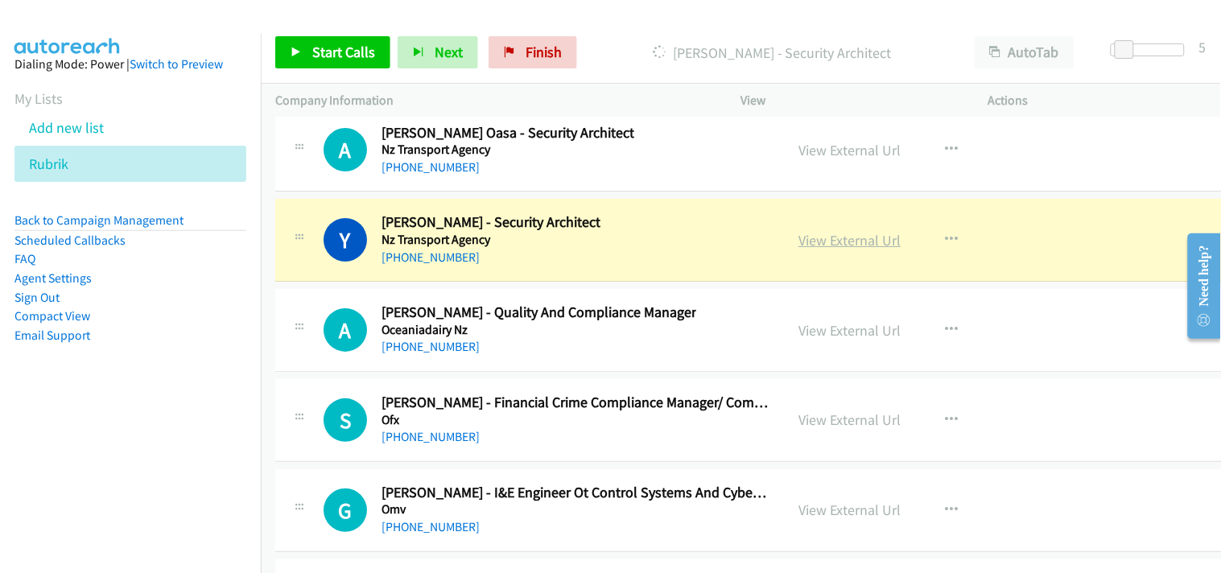
click at [802, 250] on link "View External Url" at bounding box center [850, 240] width 102 height 19
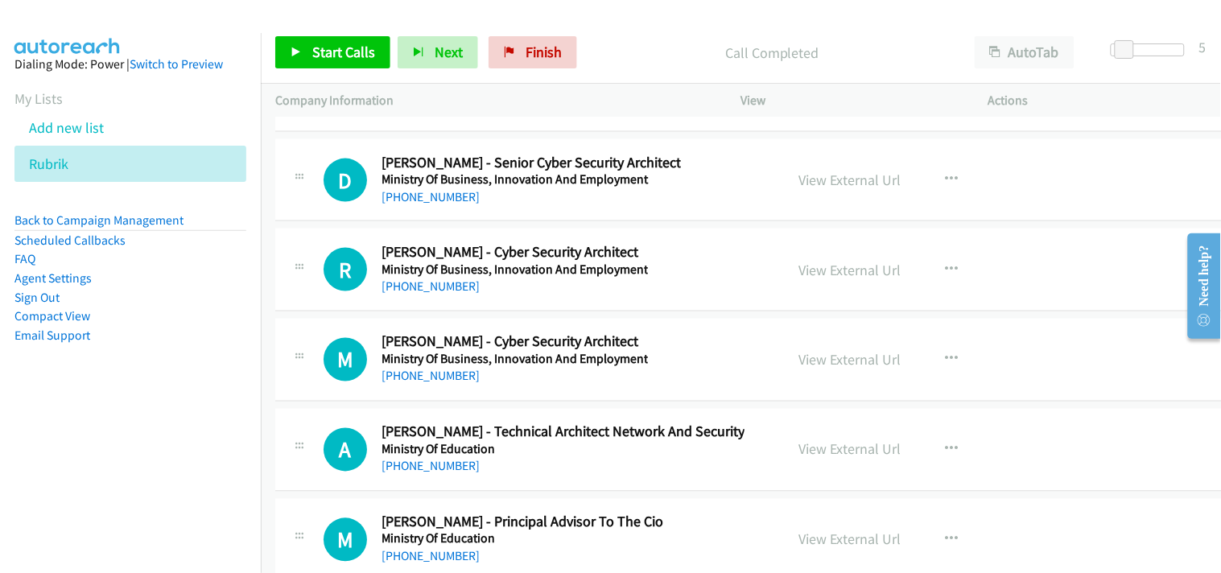
scroll to position [38420, 0]
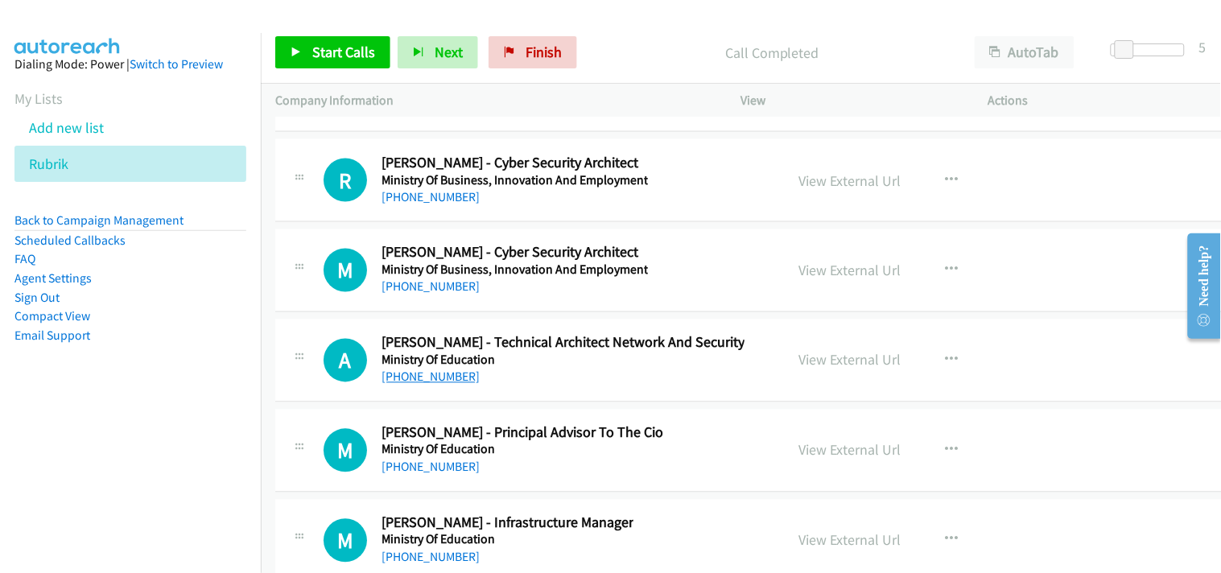
click at [430, 385] on link "+64 22 081 0968" at bounding box center [431, 377] width 98 height 15
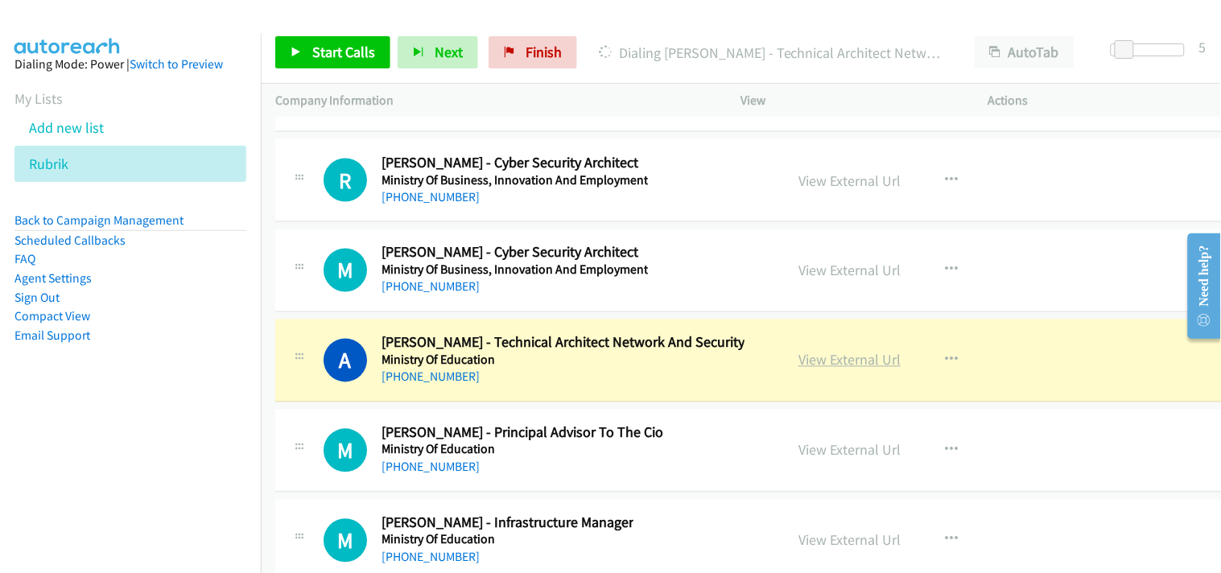
click at [860, 370] on link "View External Url" at bounding box center [850, 360] width 102 height 19
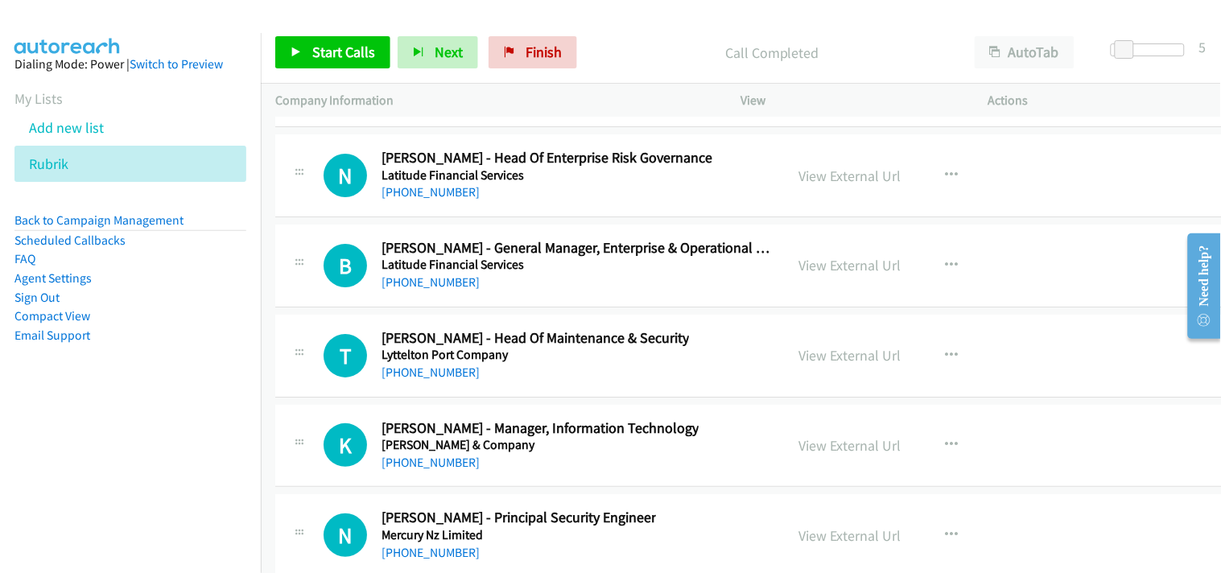
scroll to position [37704, 0]
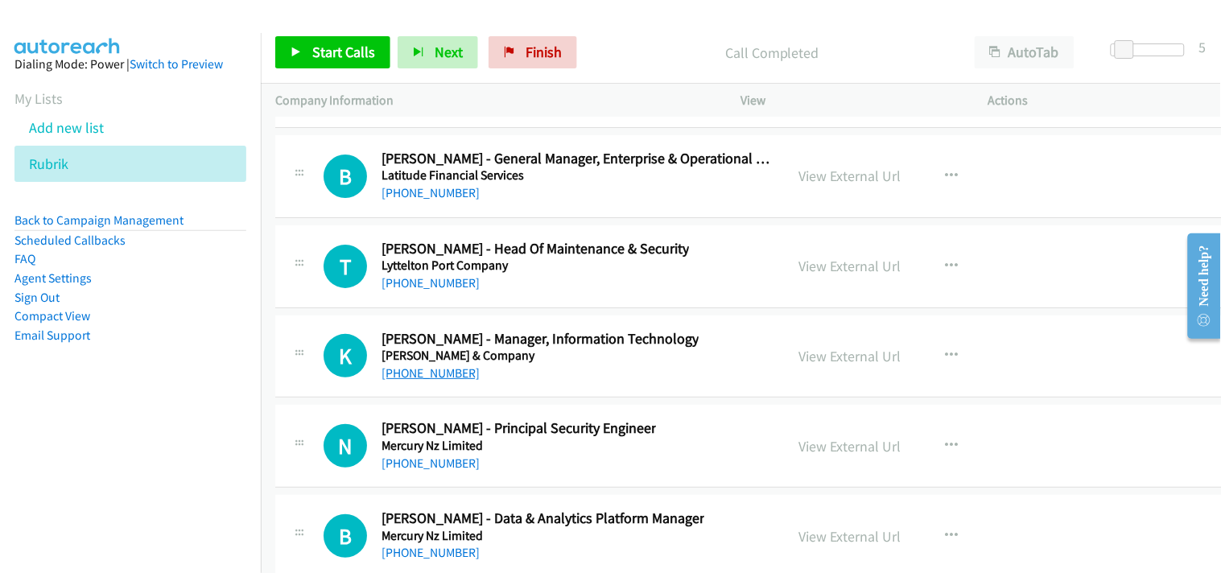
click at [421, 381] on link "+64 3 434 7944" at bounding box center [431, 373] width 98 height 15
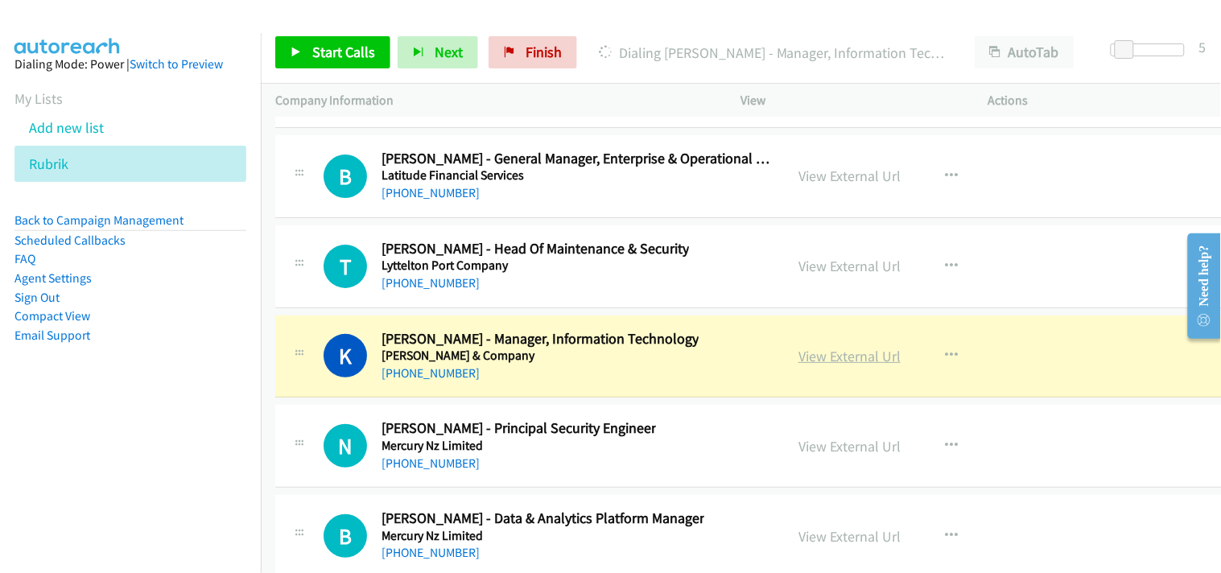
click at [849, 366] on link "View External Url" at bounding box center [850, 356] width 102 height 19
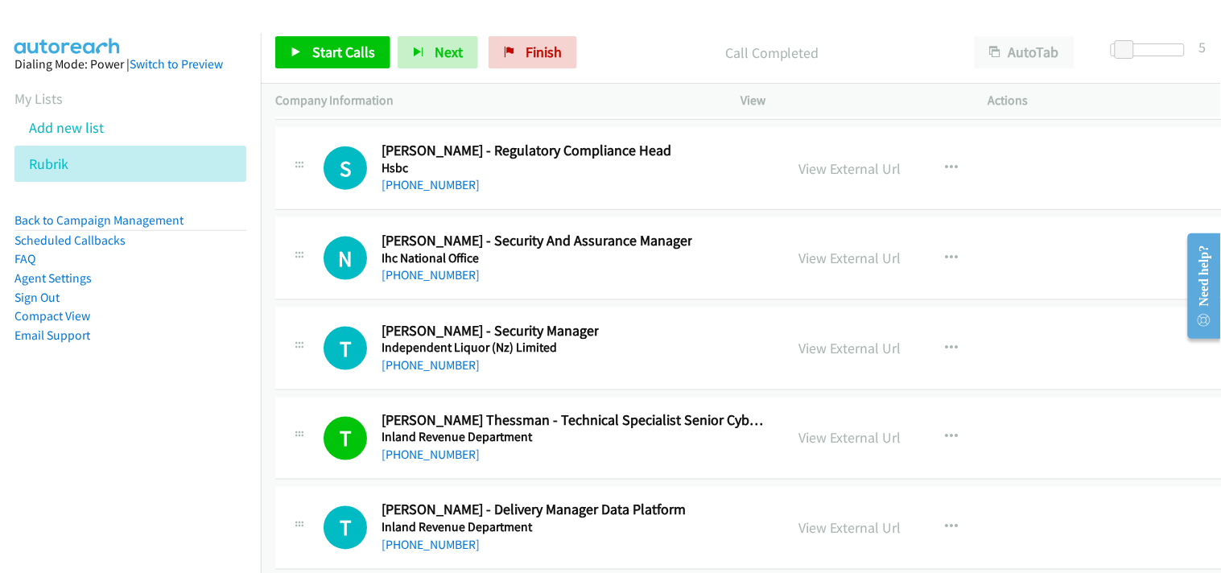
scroll to position [36630, 0]
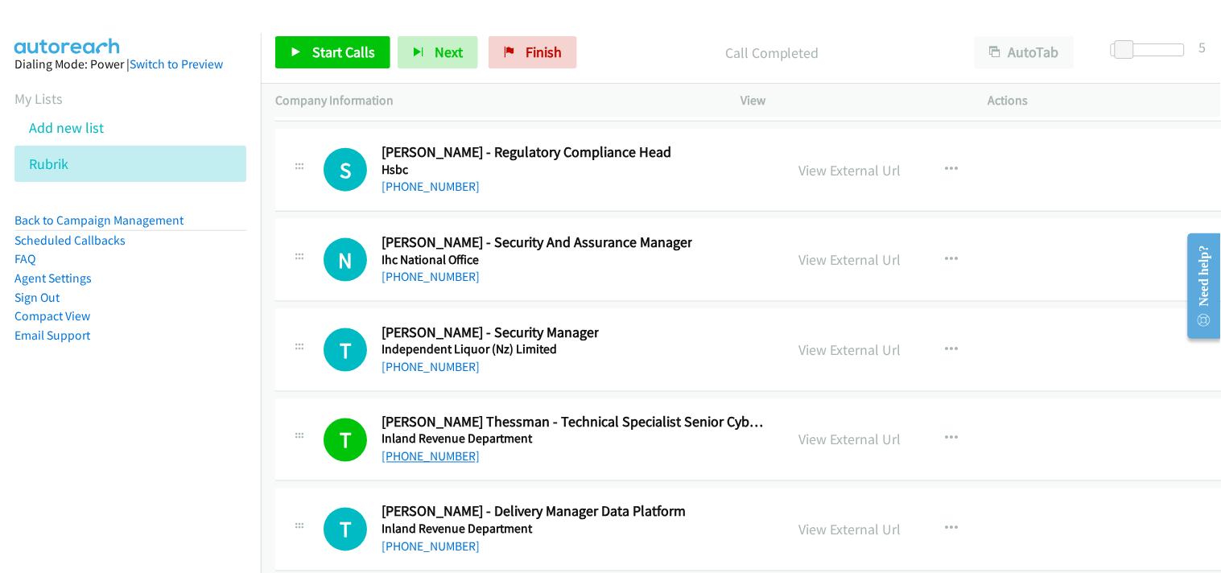
click at [430, 465] on link "+64 22 036 3866" at bounding box center [431, 456] width 98 height 15
click at [861, 449] on link "View External Url" at bounding box center [850, 440] width 102 height 19
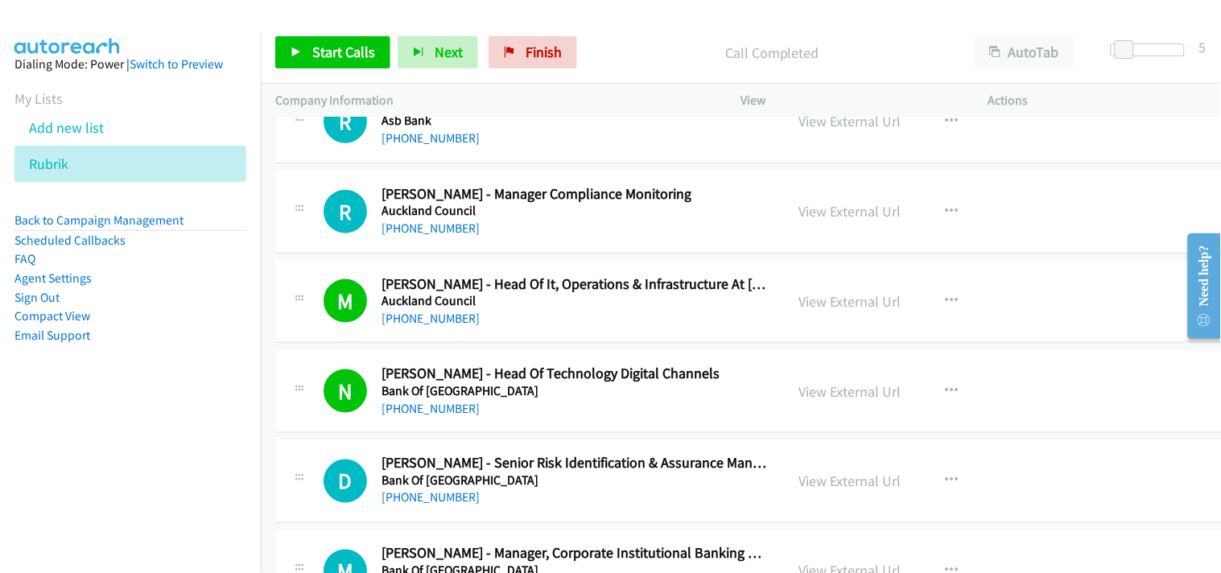
scroll to position [33410, 0]
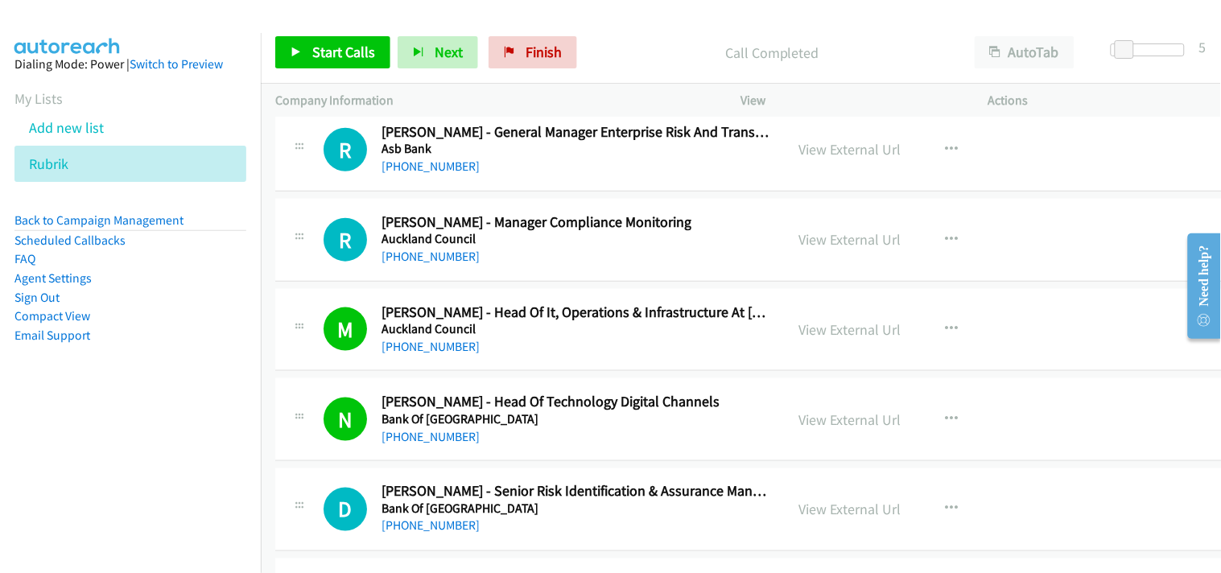
click at [428, 444] on link "+64 21 246 3016" at bounding box center [431, 436] width 98 height 15
click at [403, 444] on link "+64 21 246 3016" at bounding box center [431, 436] width 98 height 15
click at [799, 429] on link "View External Url" at bounding box center [850, 420] width 102 height 19
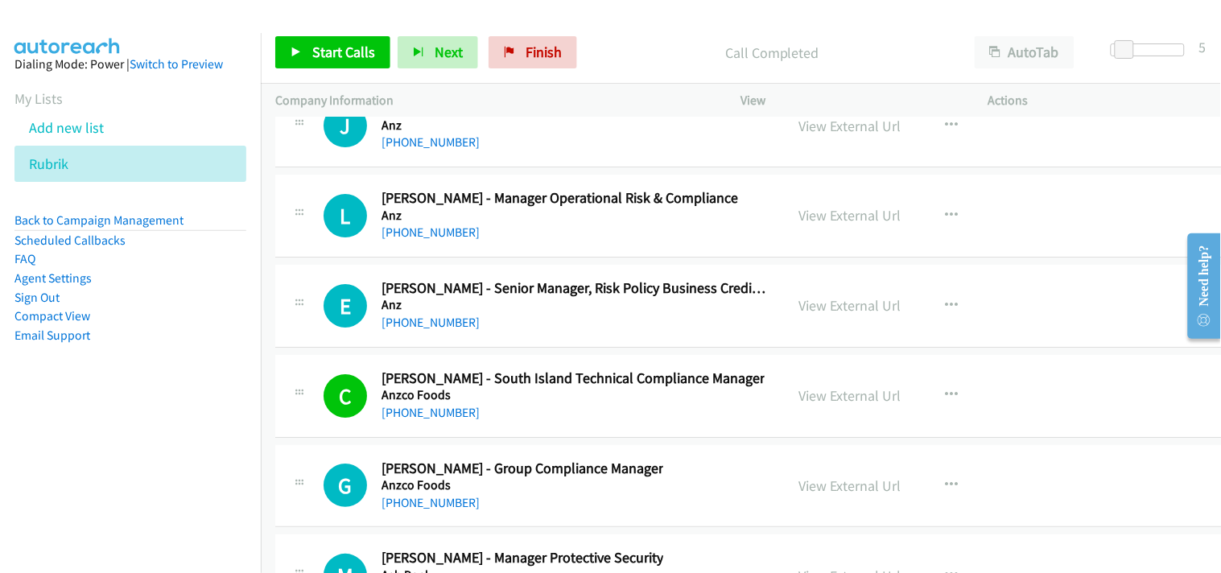
scroll to position [32784, 0]
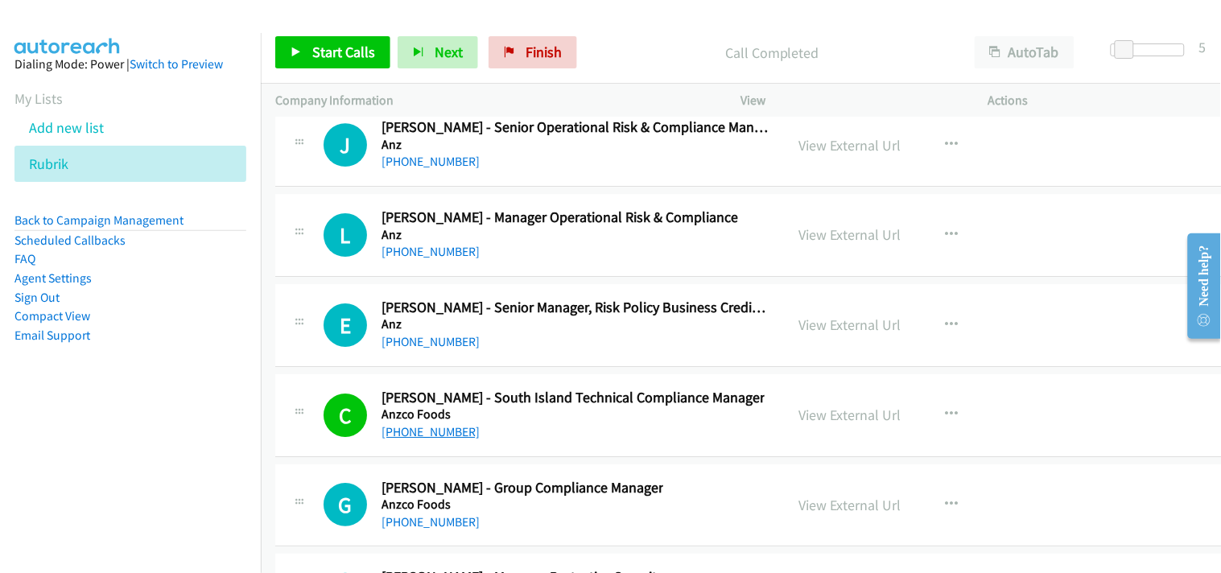
click at [436, 438] on link "+64 27 633 4220" at bounding box center [431, 431] width 98 height 15
click at [799, 424] on link "View External Url" at bounding box center [850, 415] width 102 height 19
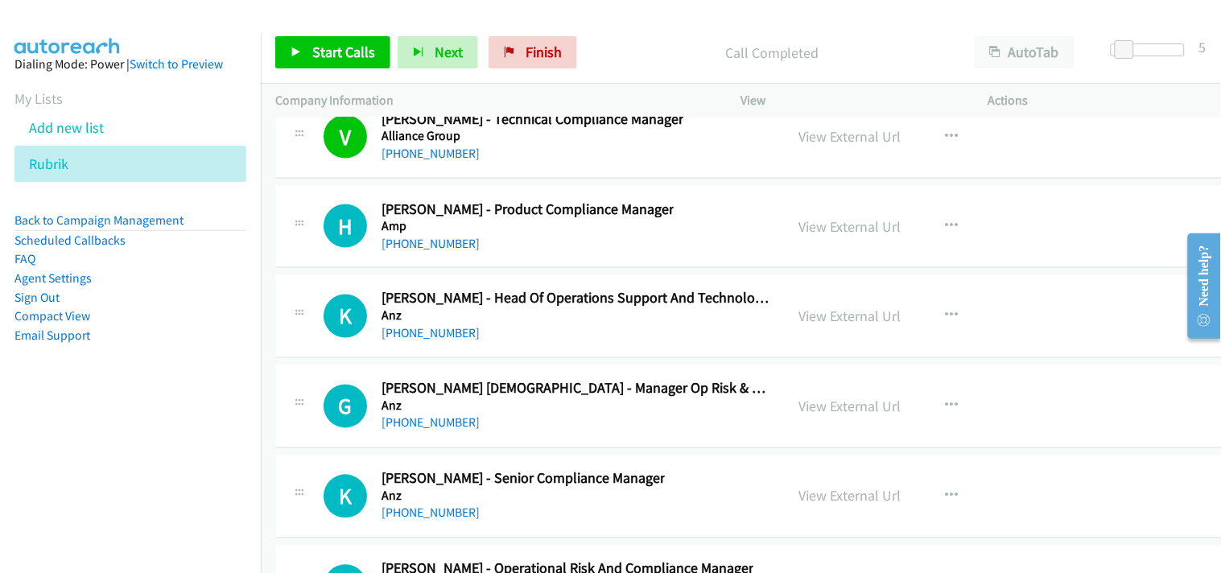
scroll to position [32069, 0]
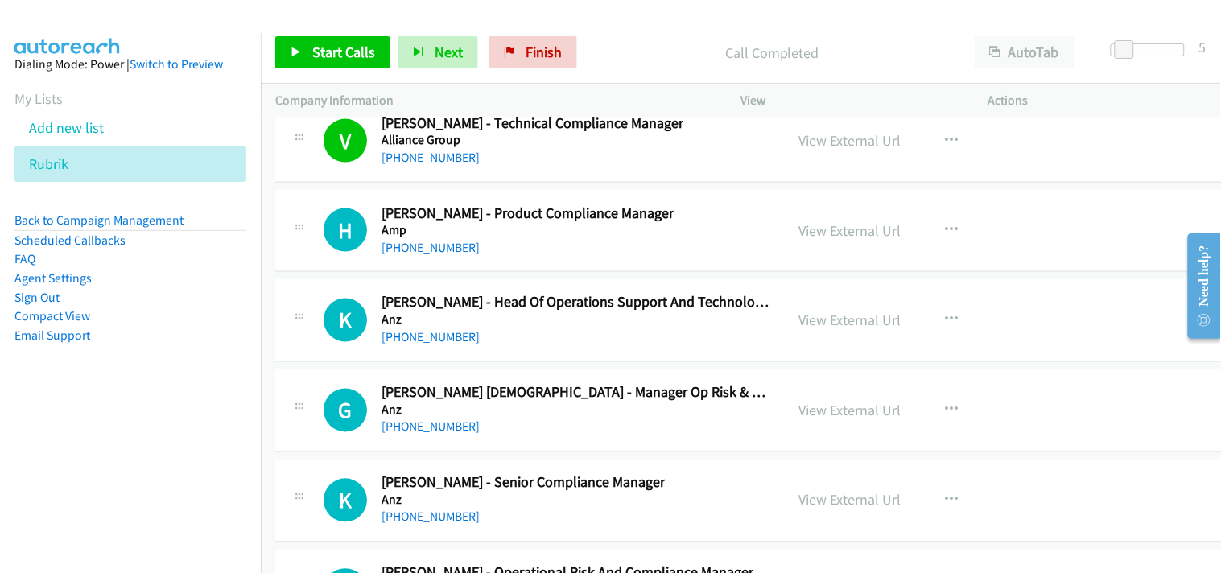
click at [421, 342] on link "+64 21 380 504" at bounding box center [431, 337] width 98 height 15
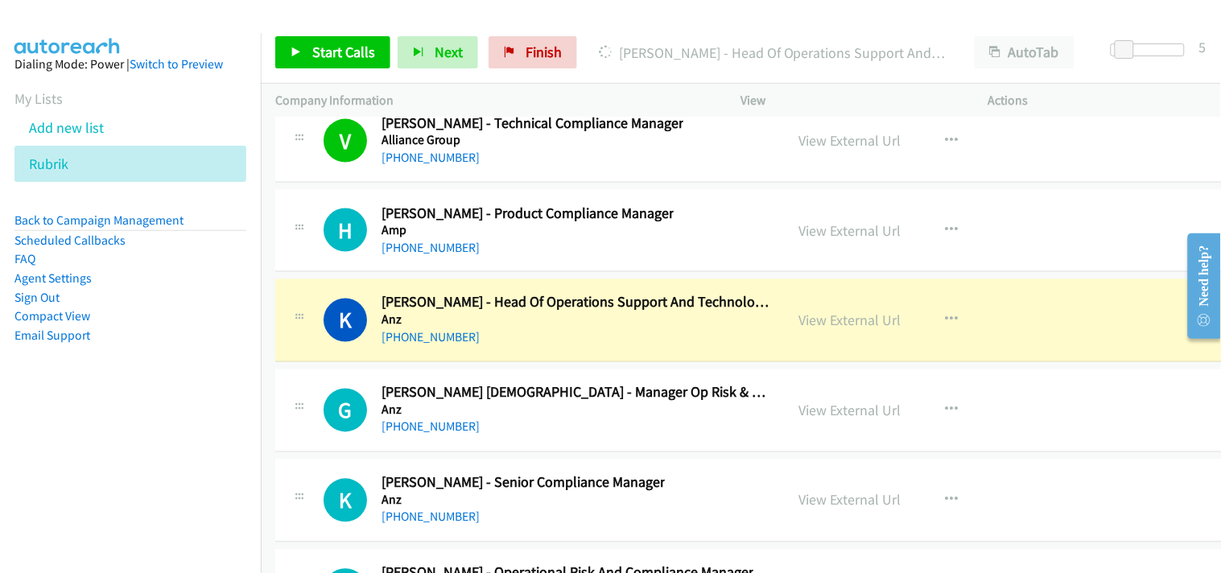
scroll to position [31979, 0]
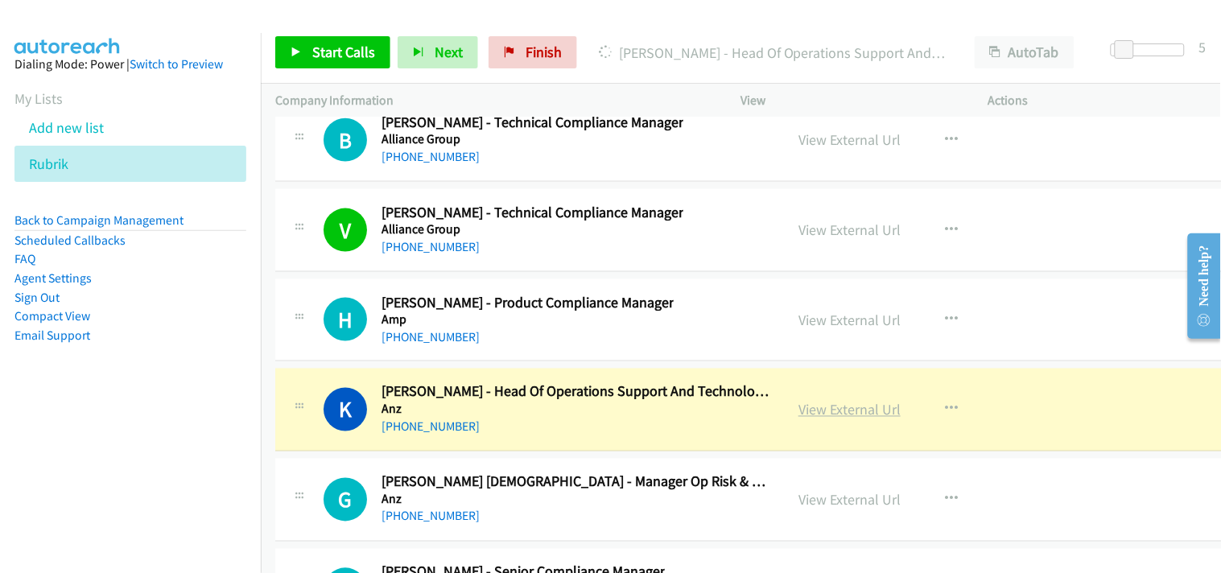
click at [809, 419] on link "View External Url" at bounding box center [850, 410] width 102 height 19
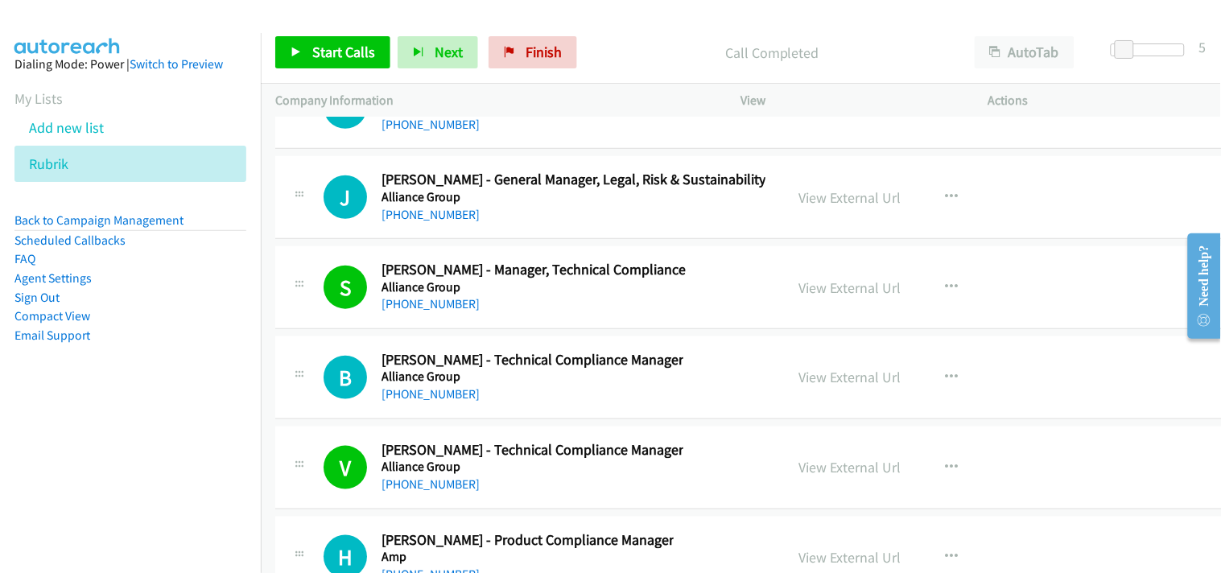
scroll to position [31710, 0]
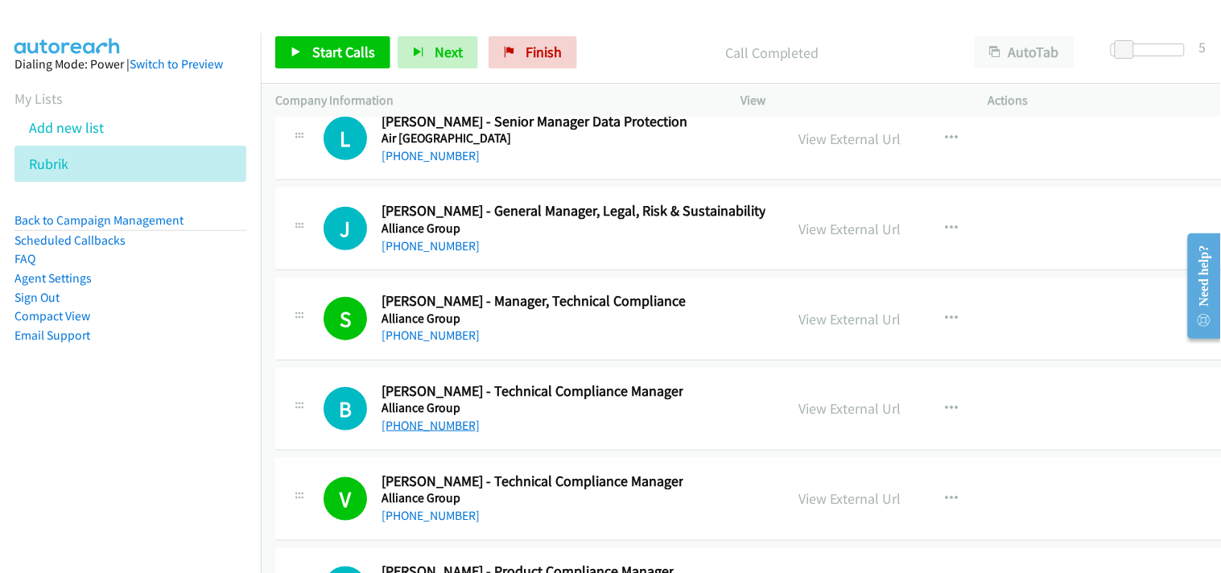
click at [440, 433] on link "+64 27 700 1147" at bounding box center [431, 425] width 98 height 15
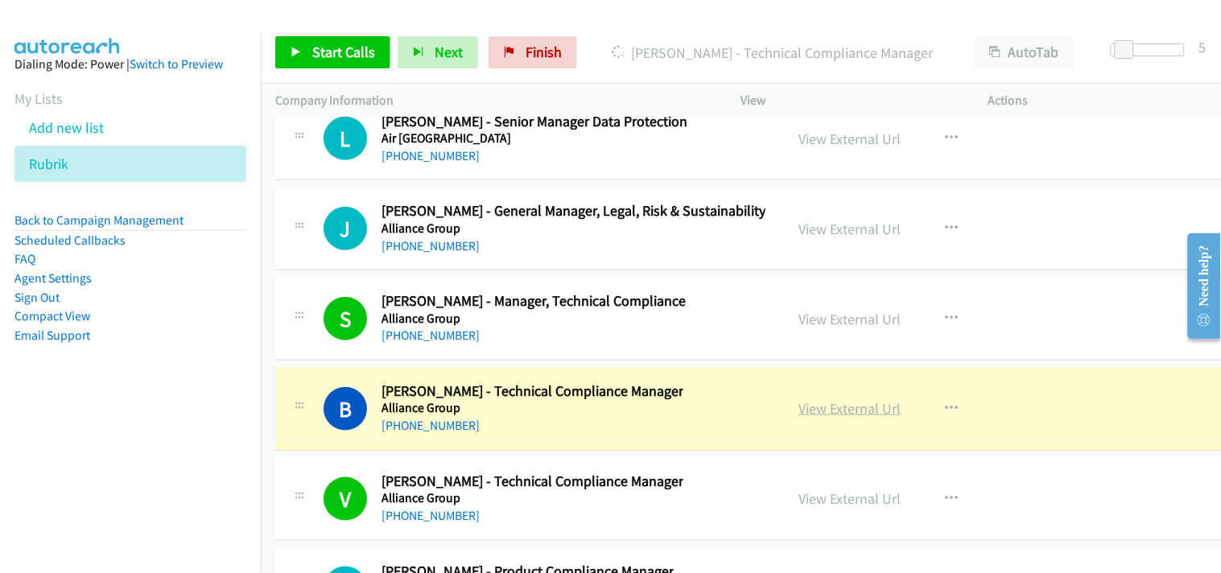
click at [799, 418] on link "View External Url" at bounding box center [850, 408] width 102 height 19
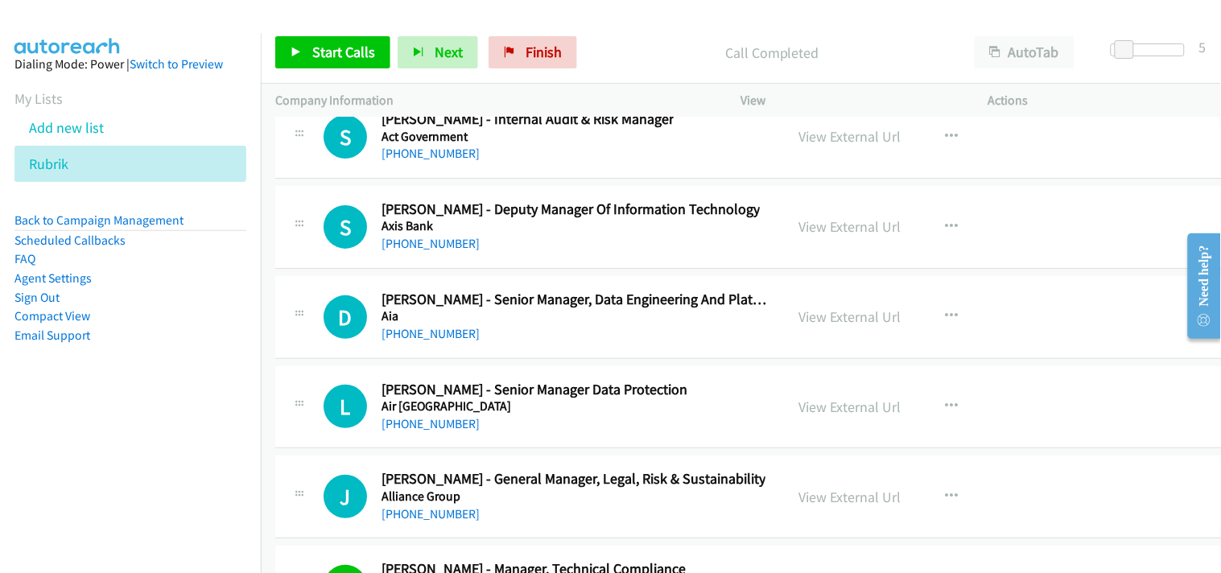
scroll to position [31532, 0]
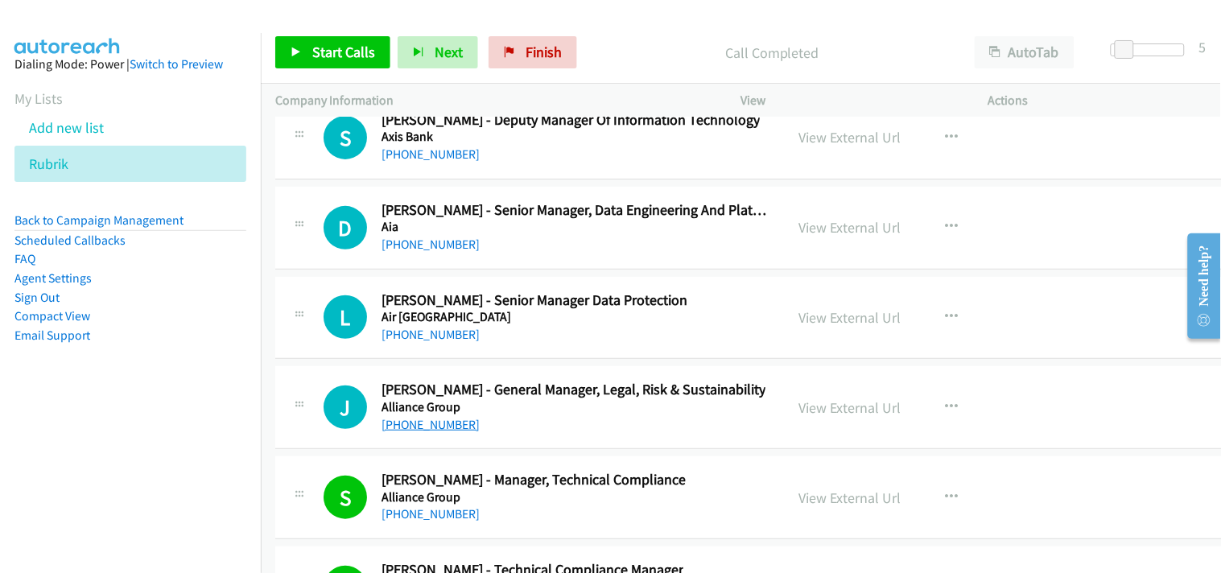
click at [446, 432] on link "+64 27 256 4983" at bounding box center [431, 424] width 98 height 15
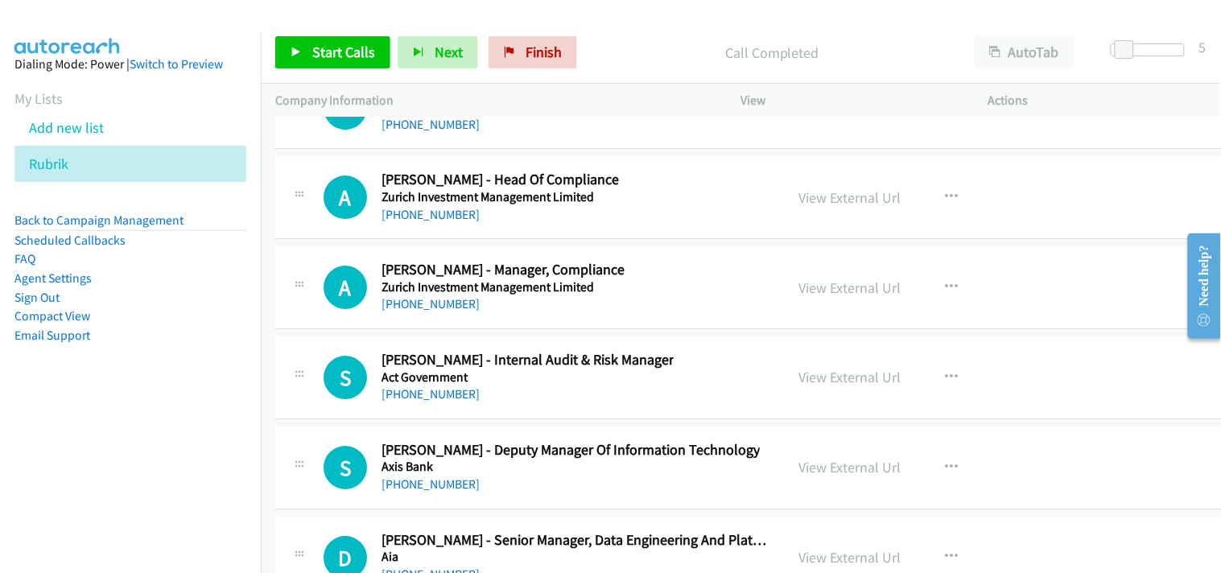
scroll to position [31174, 0]
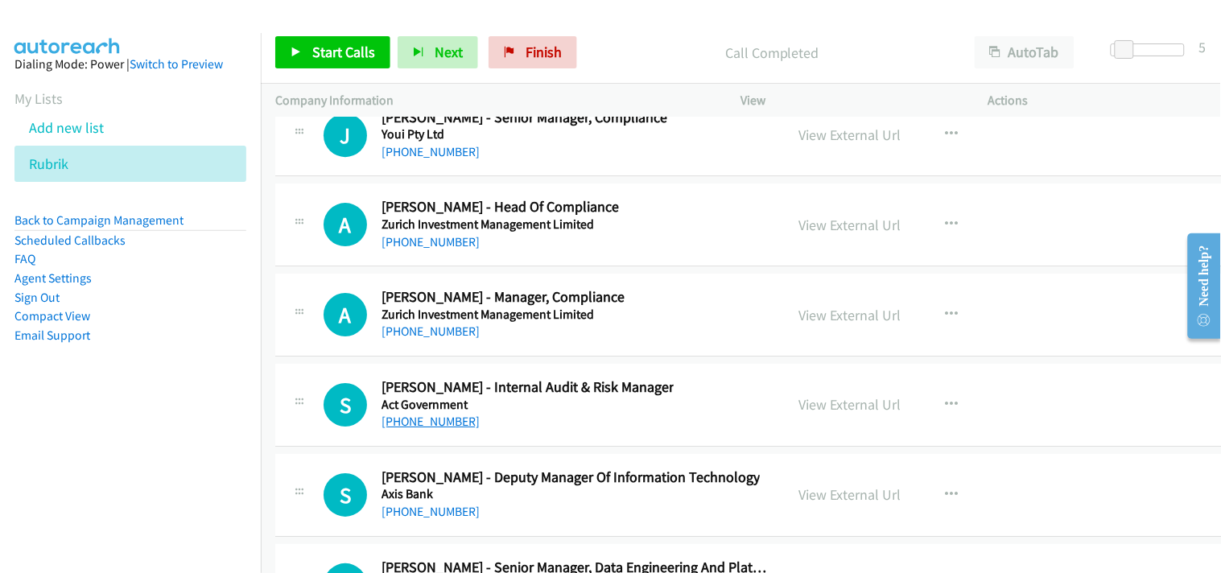
click at [423, 429] on link "+61 434 653 507" at bounding box center [431, 421] width 98 height 15
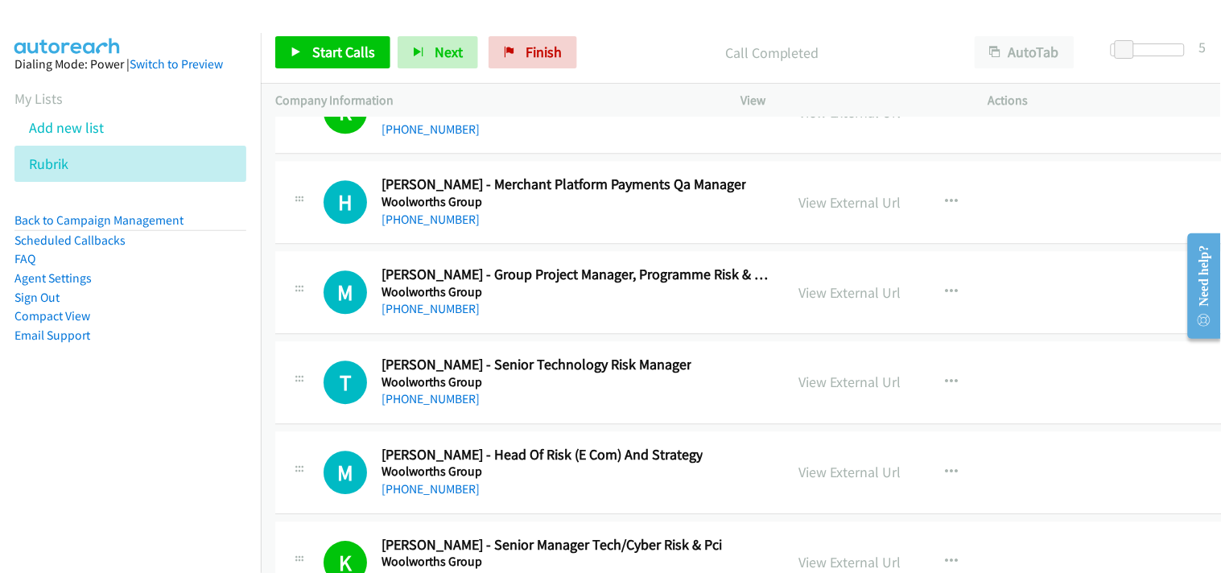
scroll to position [29295, 0]
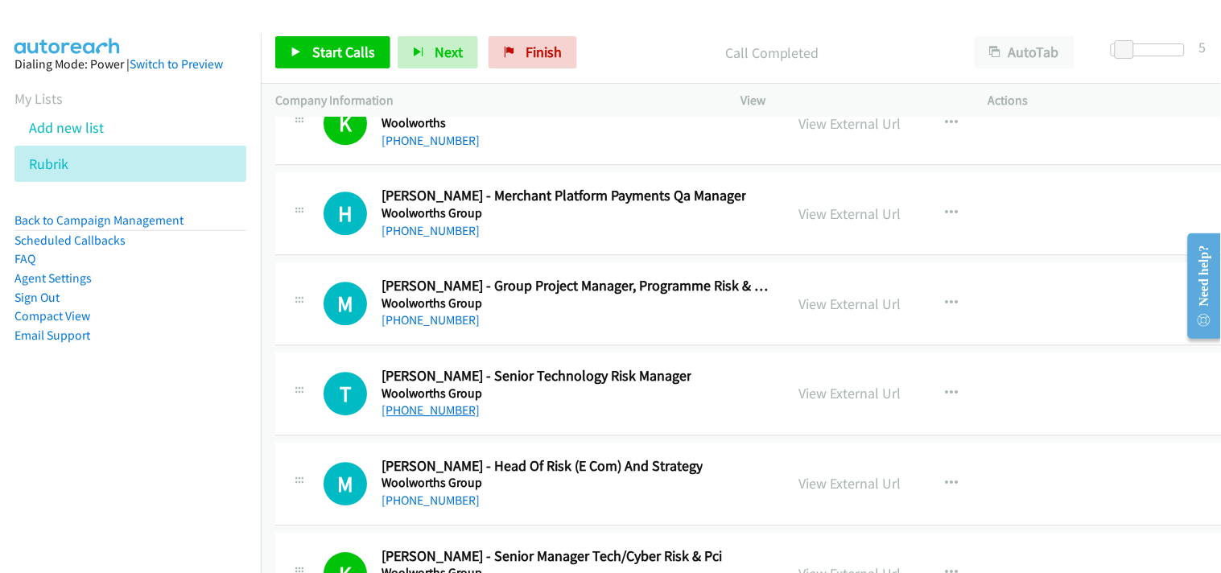
click at [432, 414] on link "+61 2 8885 3496" at bounding box center [431, 410] width 98 height 15
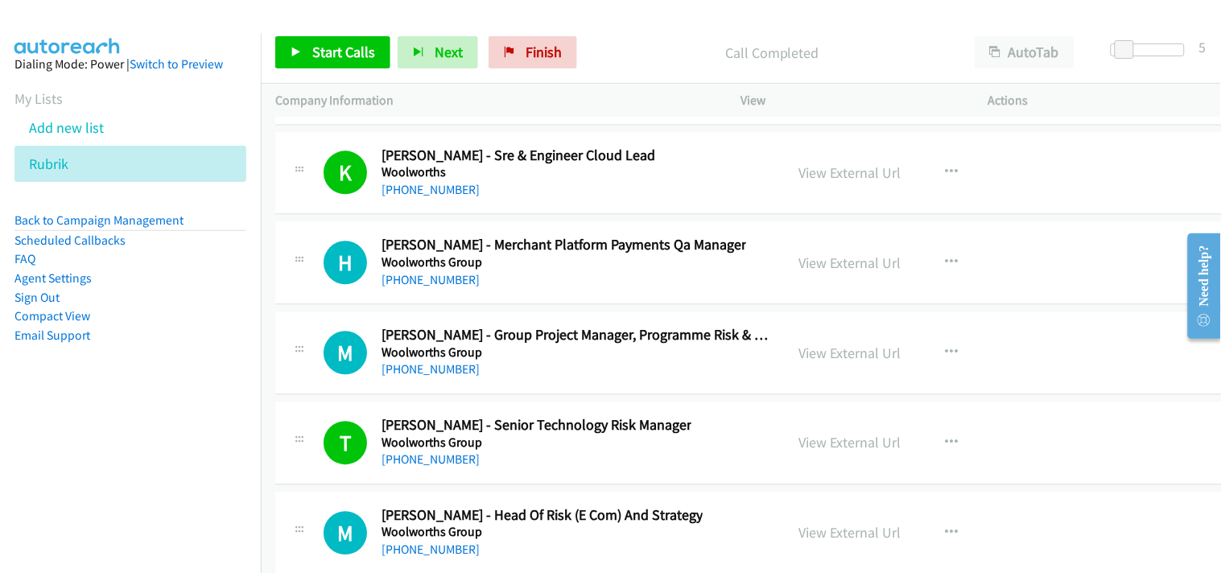
scroll to position [29206, 0]
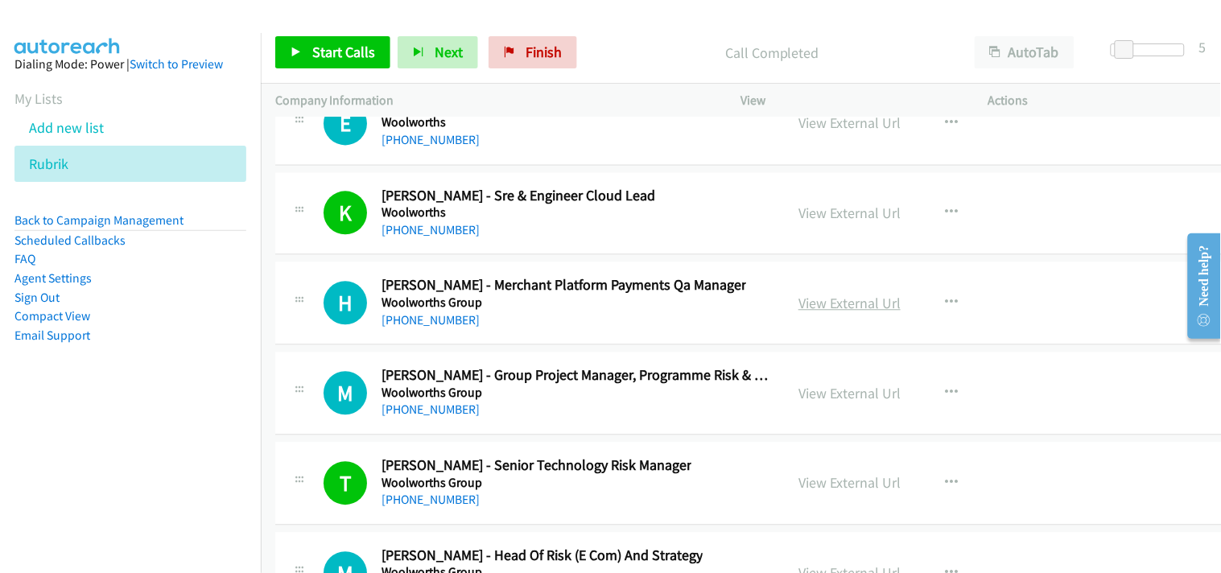
click at [799, 307] on link "View External Url" at bounding box center [850, 303] width 102 height 19
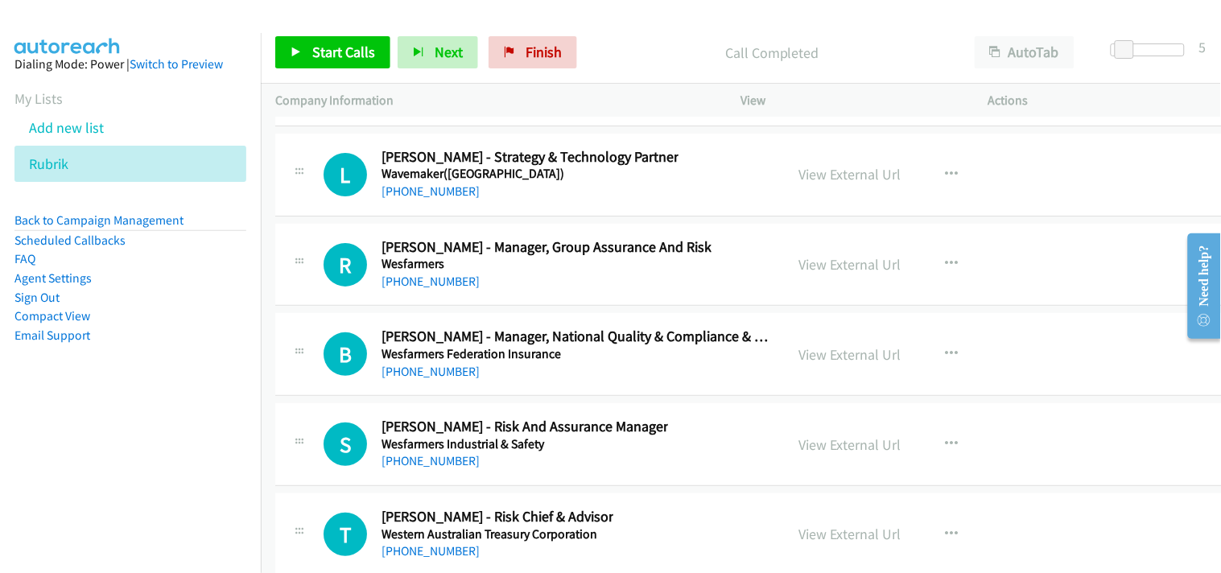
scroll to position [26701, 0]
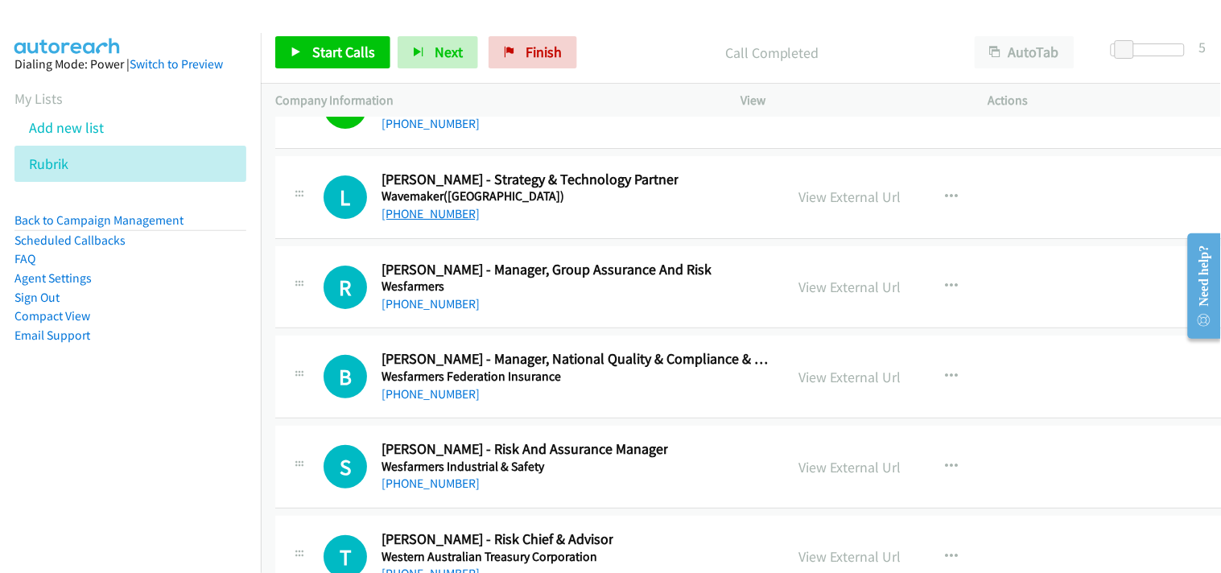
click at [448, 221] on link "+61 422 487 561" at bounding box center [431, 213] width 98 height 15
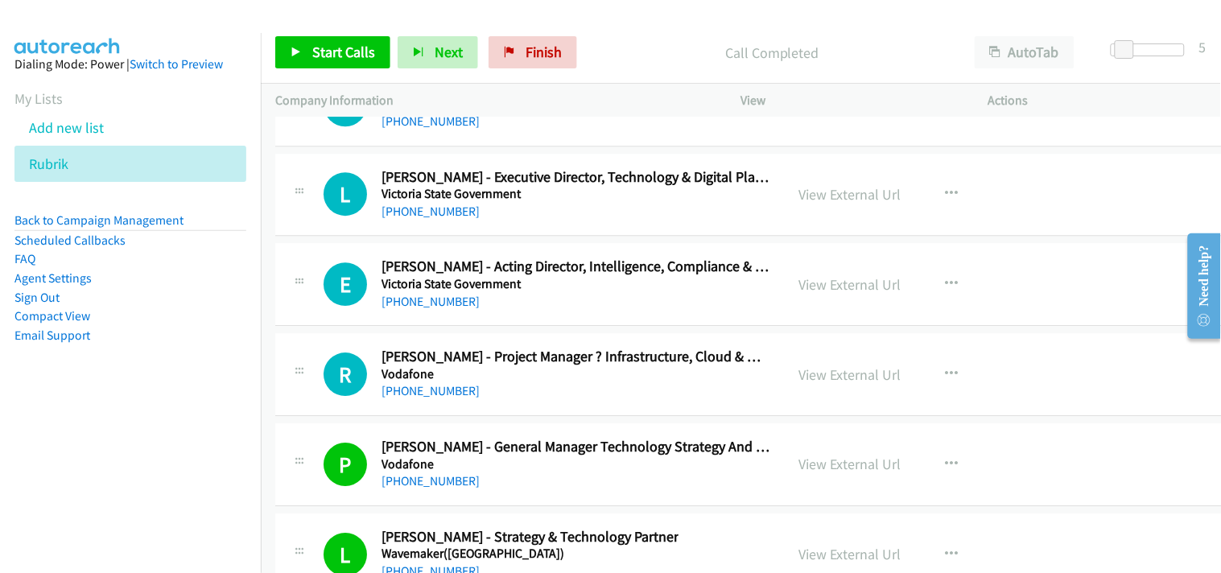
scroll to position [26254, 0]
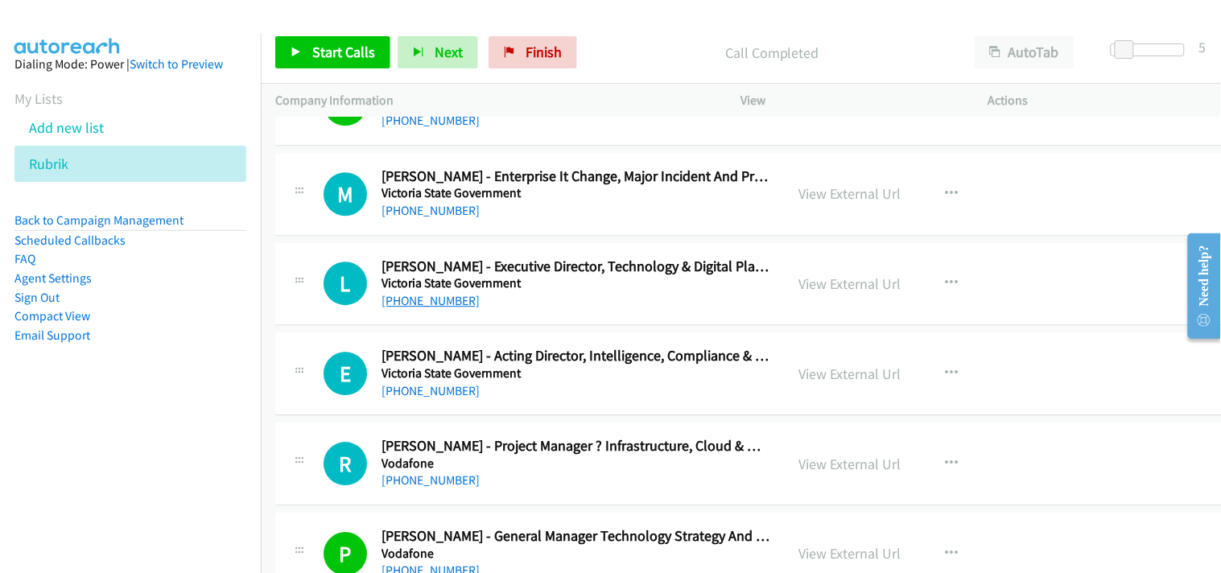
click at [409, 307] on link "+61 410 561 411" at bounding box center [431, 300] width 98 height 15
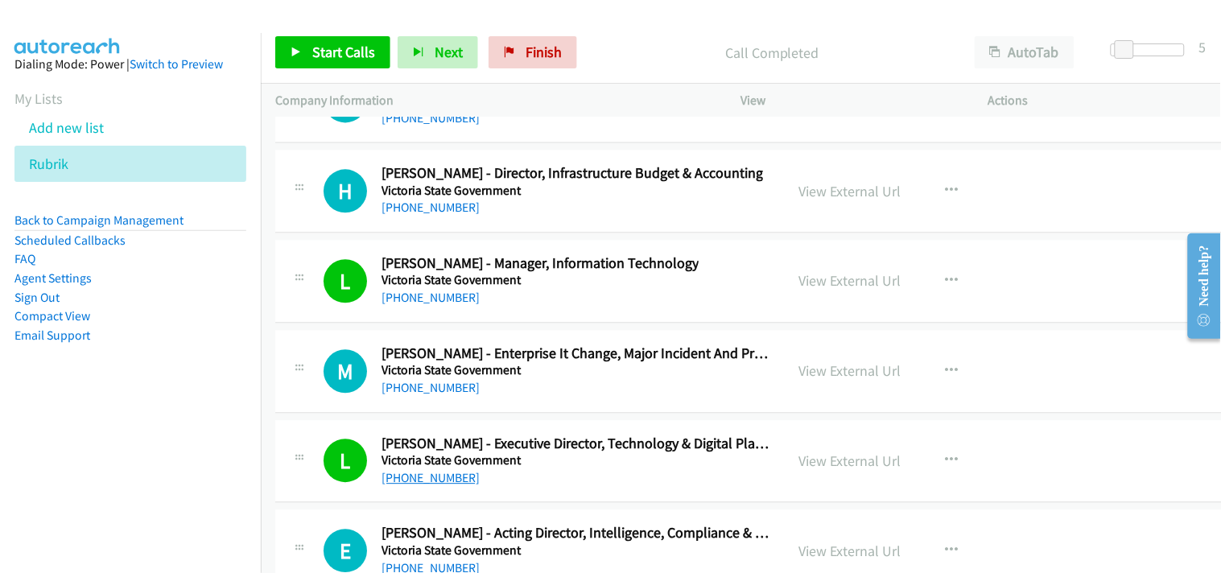
scroll to position [26075, 0]
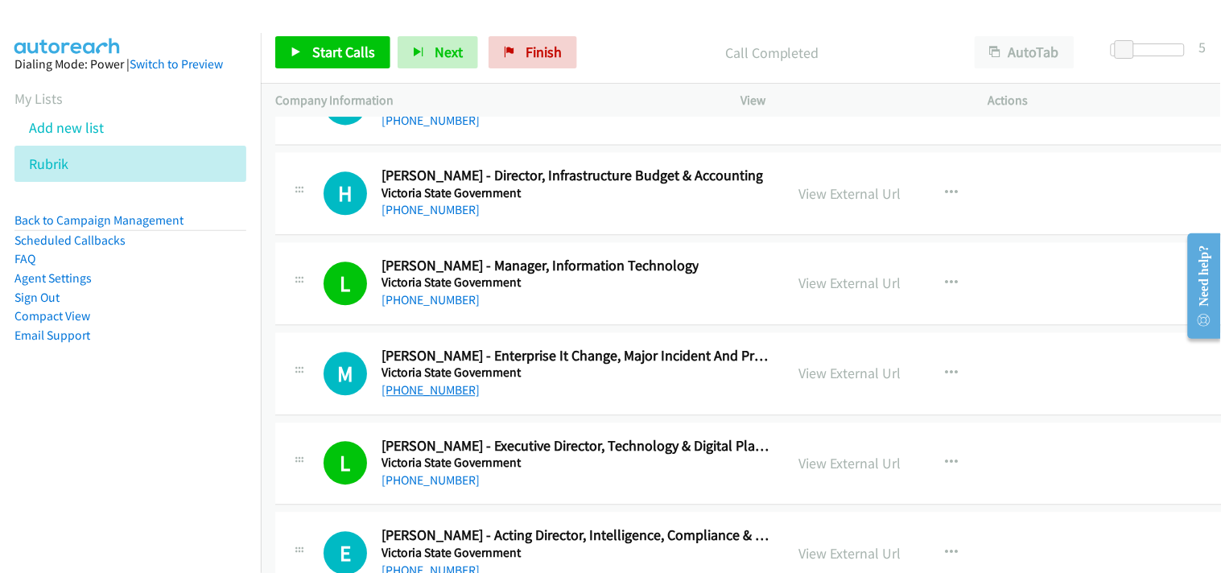
click at [425, 398] on link "+61 3 8319 1248" at bounding box center [431, 389] width 98 height 15
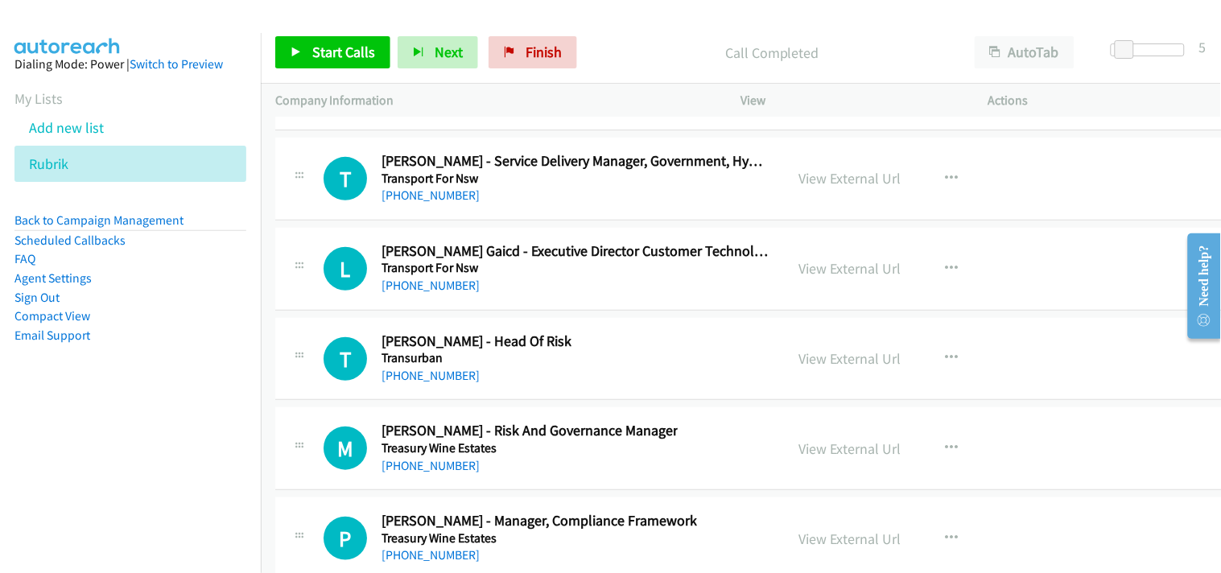
scroll to position [23659, 0]
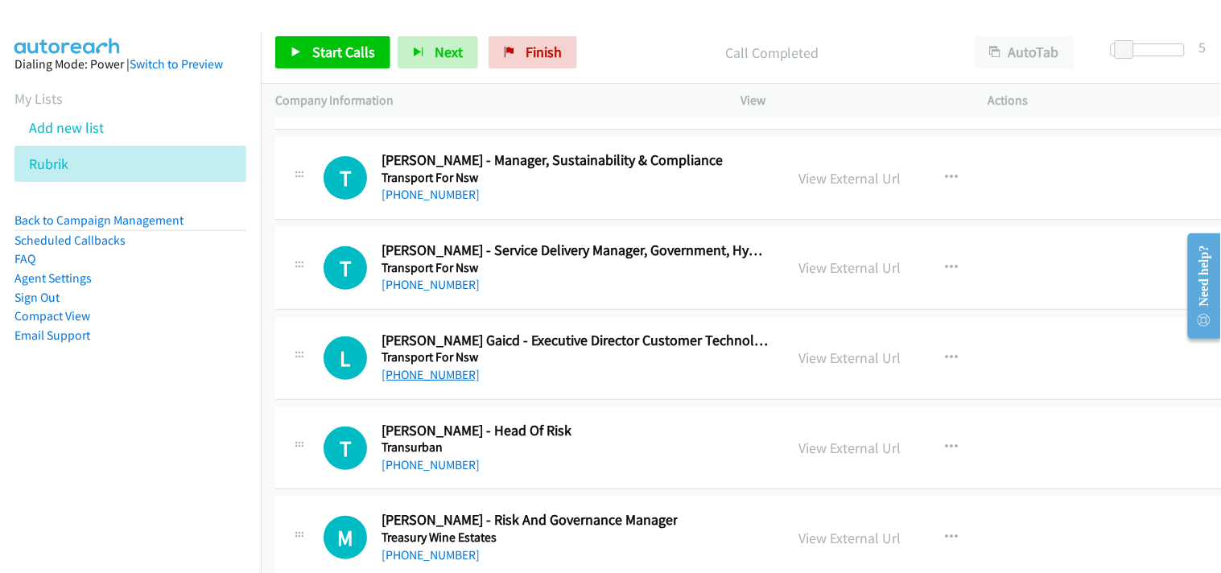
click at [449, 381] on link "+61 433 577 449" at bounding box center [431, 374] width 98 height 15
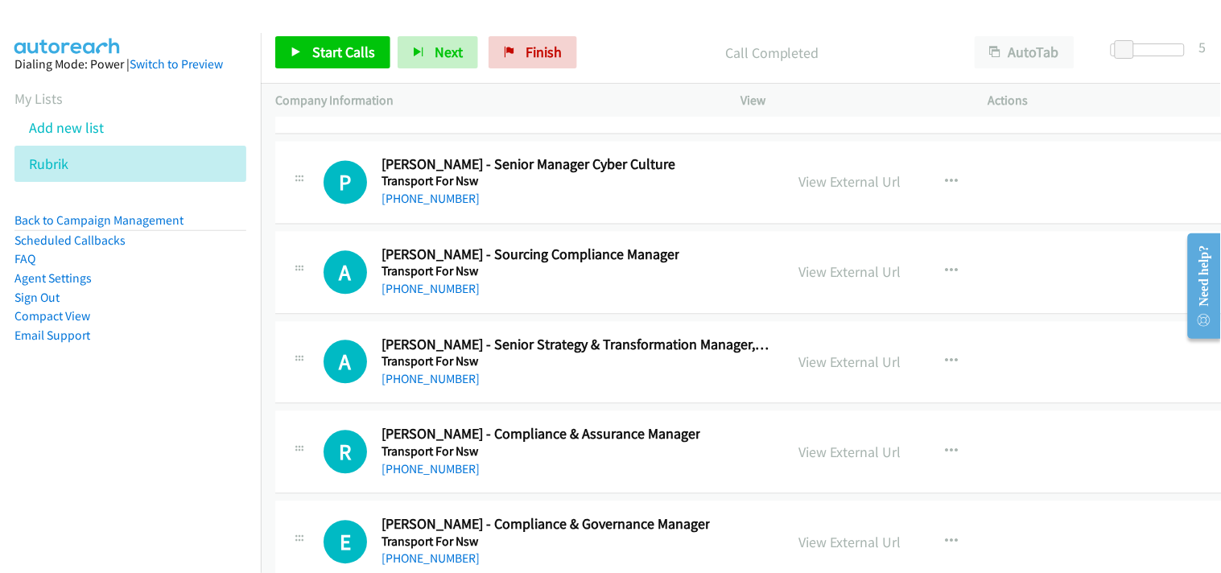
scroll to position [22765, 0]
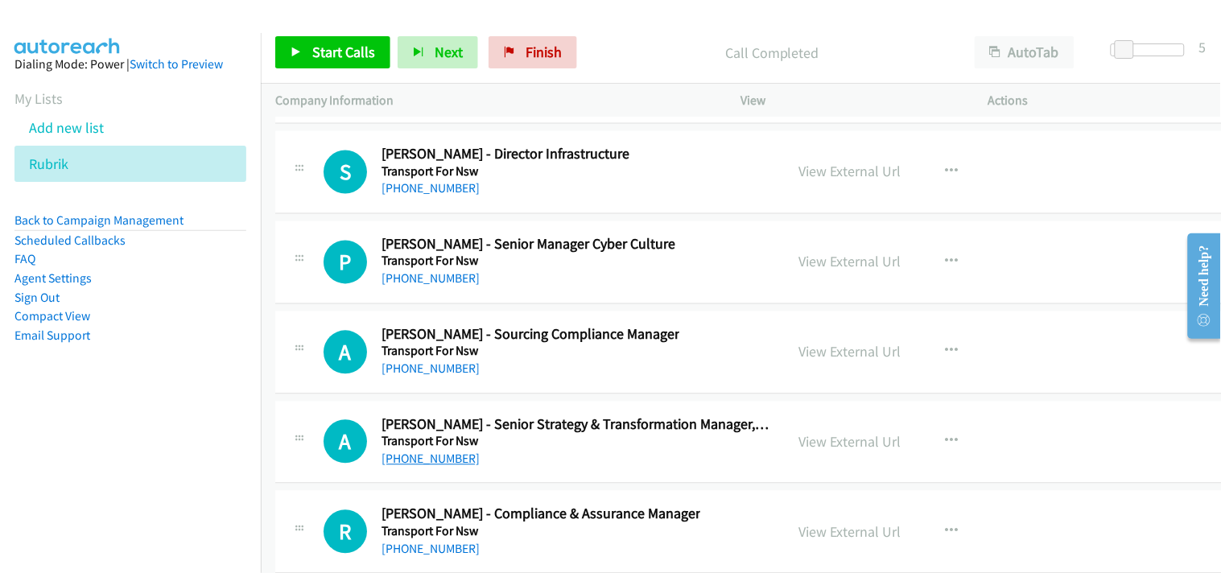
click at [433, 464] on link "+61 421 198 382" at bounding box center [431, 459] width 98 height 15
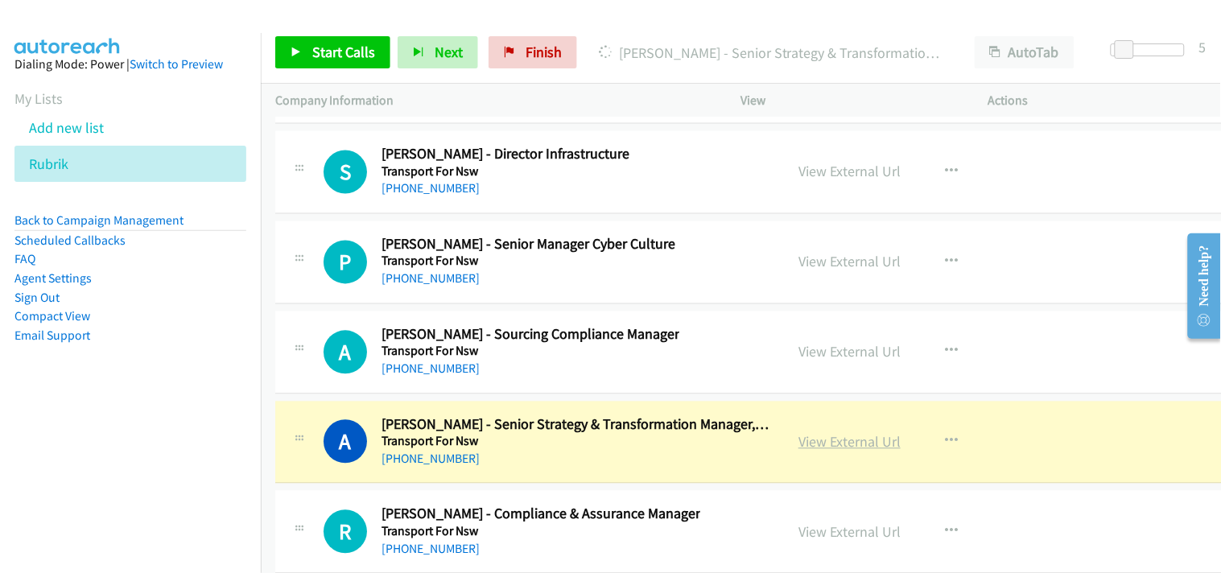
click at [818, 449] on link "View External Url" at bounding box center [850, 442] width 102 height 19
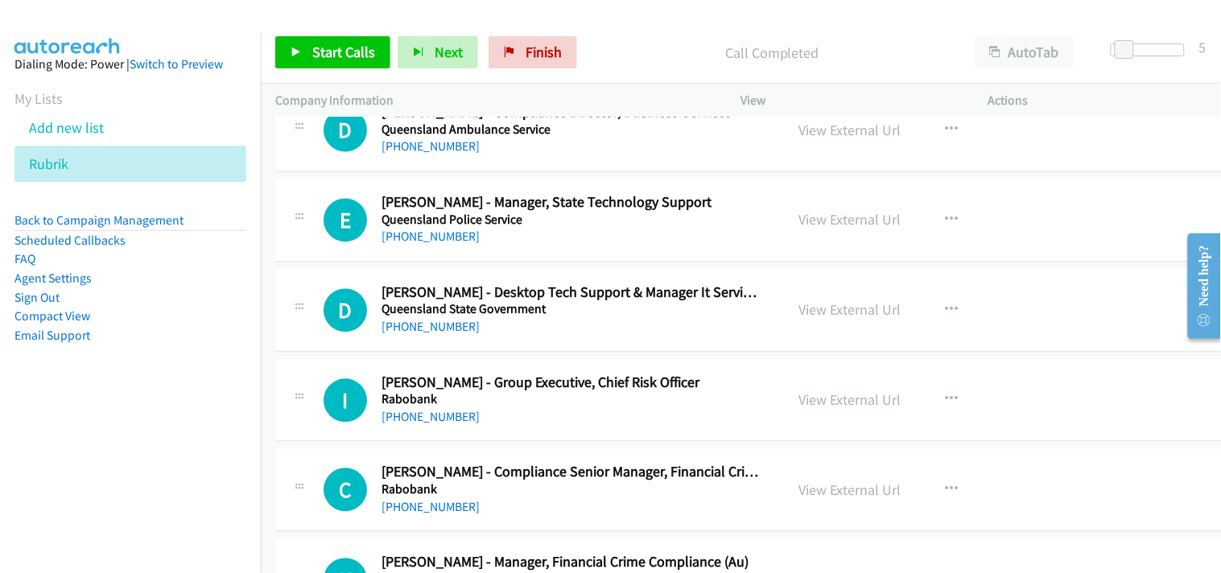
scroll to position [16503, 0]
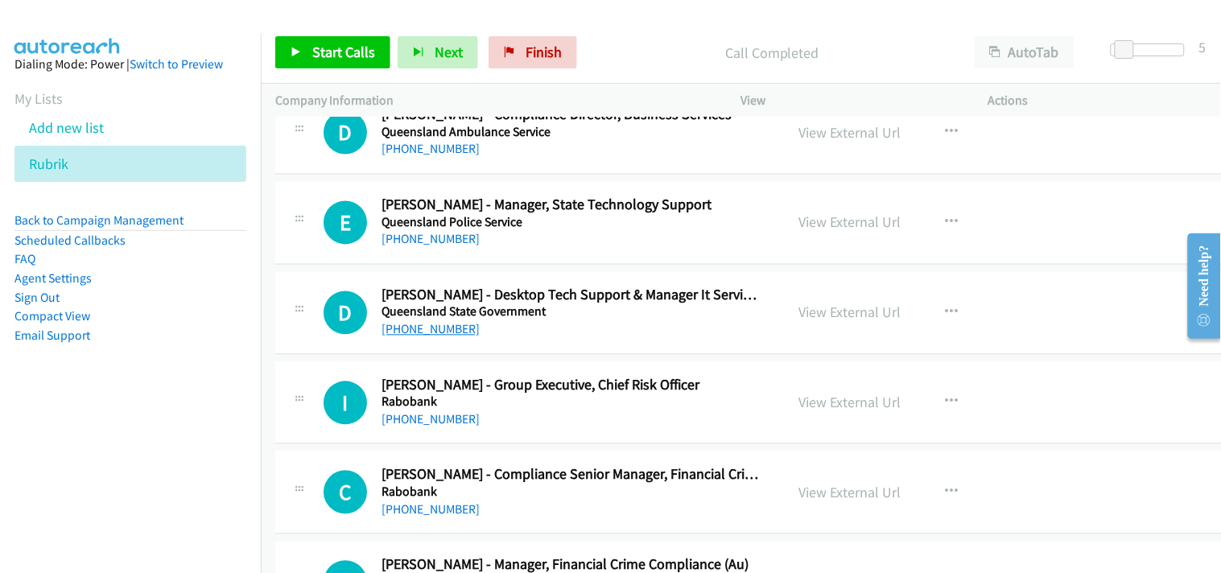
click at [444, 336] on link "+61 412 013 040" at bounding box center [431, 329] width 98 height 15
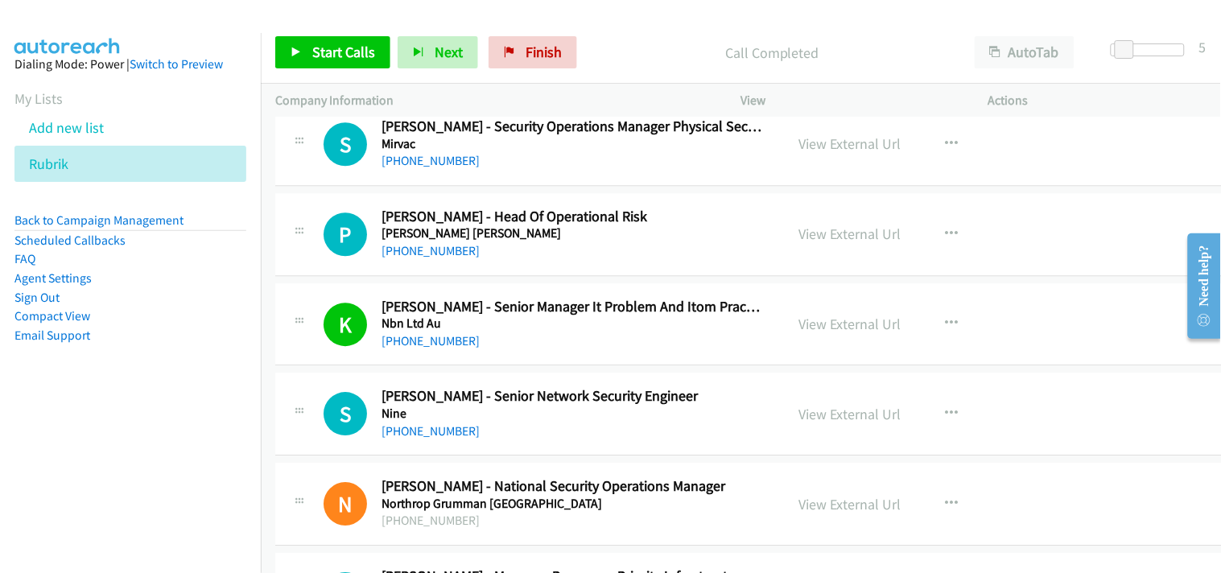
scroll to position [13730, 0]
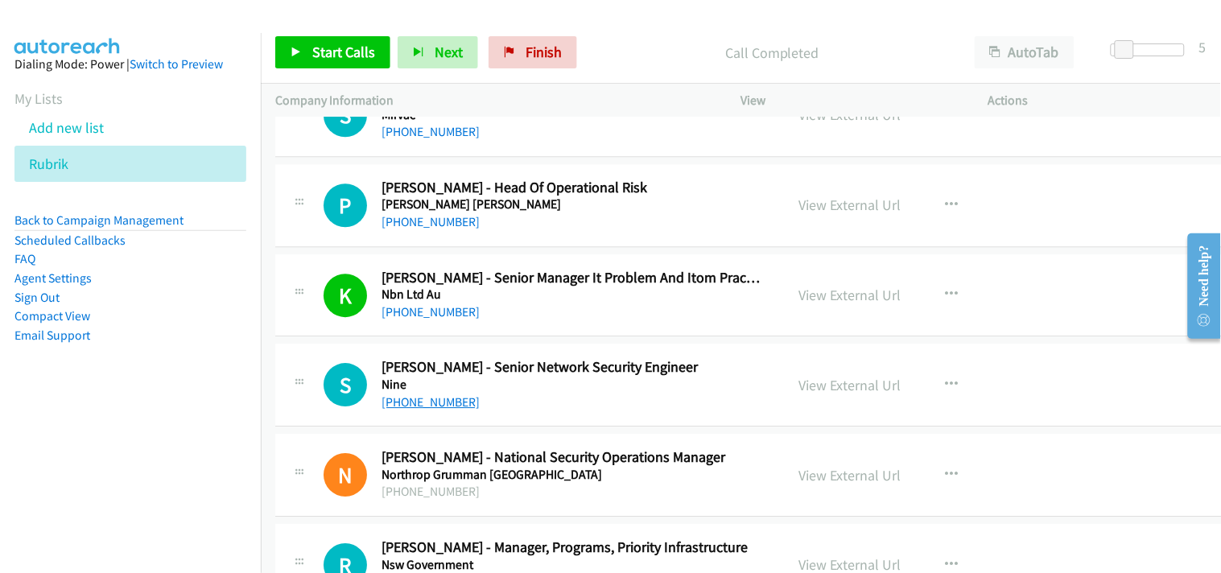
click at [414, 406] on link "+61 426 200 405" at bounding box center [431, 401] width 98 height 15
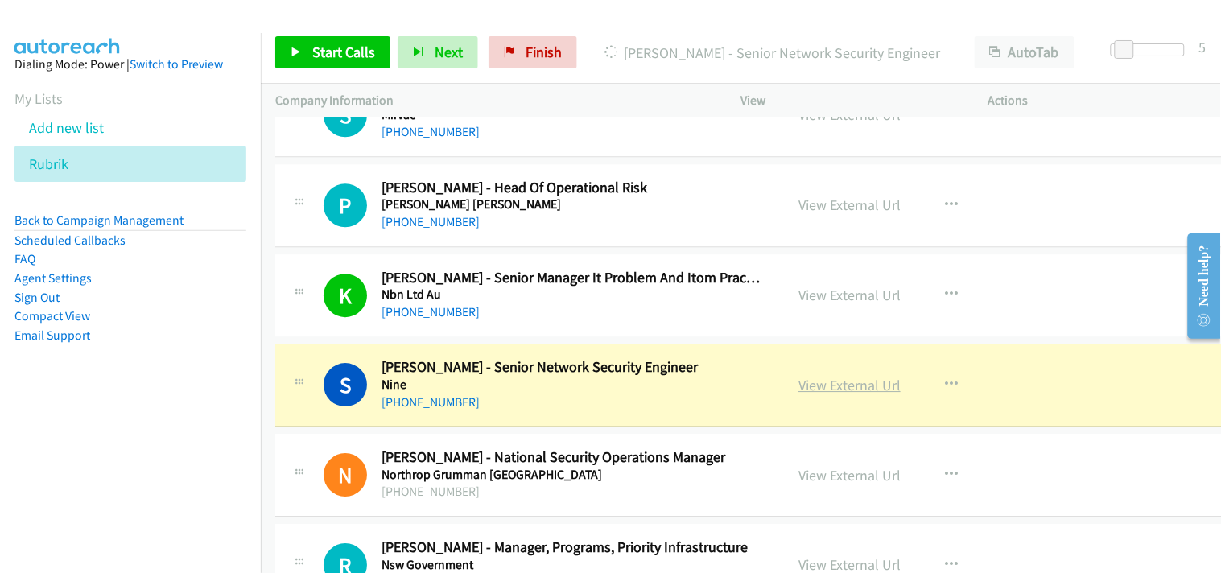
click at [822, 383] on link "View External Url" at bounding box center [850, 385] width 102 height 19
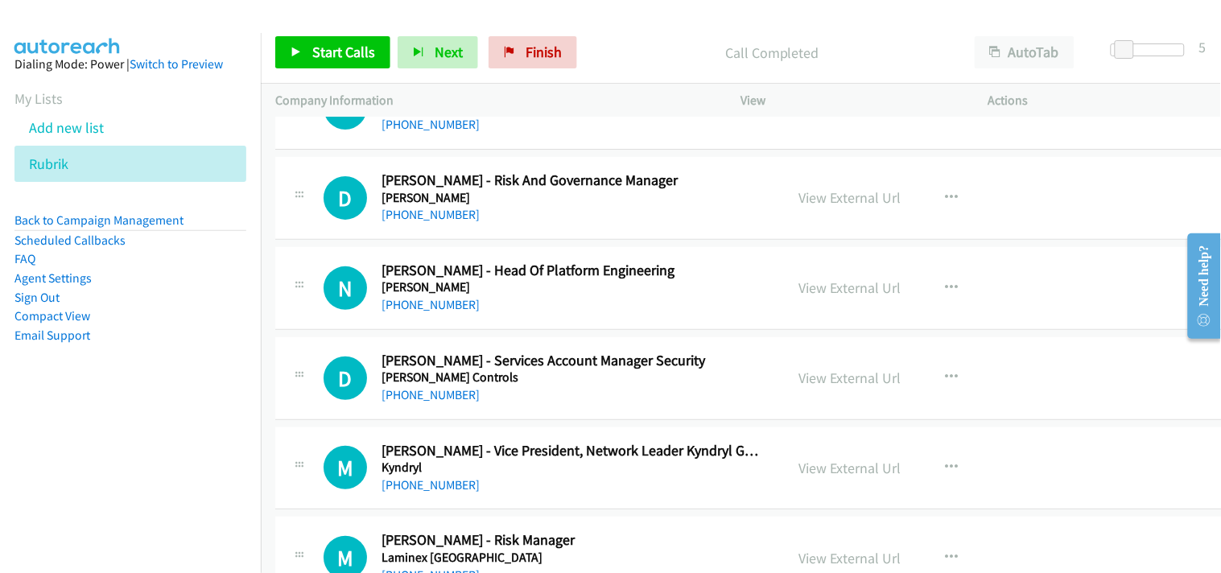
scroll to position [12568, 0]
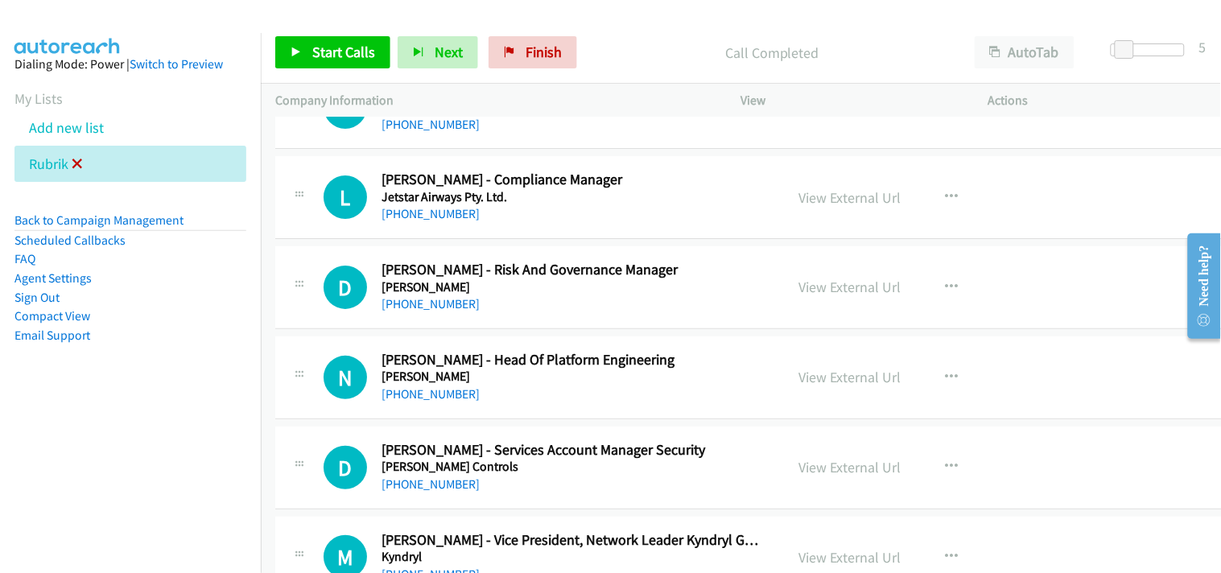
click at [79, 159] on icon at bounding box center [77, 164] width 11 height 11
